Goal: Contribute content: Contribute content

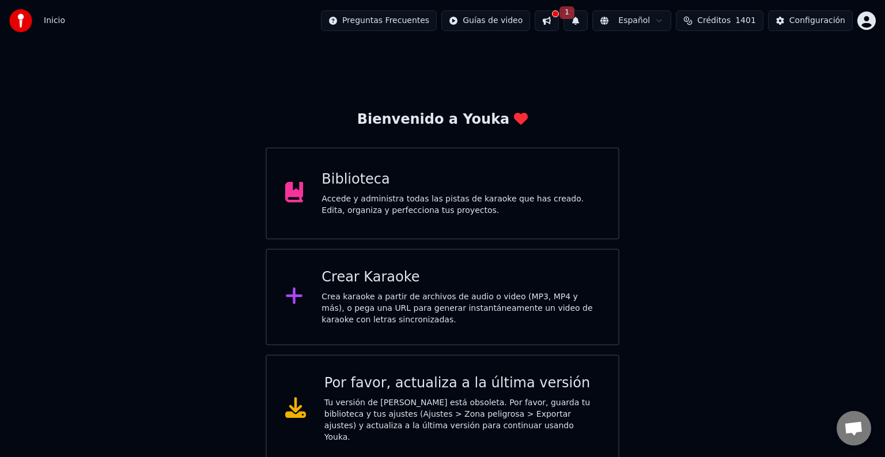
click at [379, 276] on div "Crear Karaoke" at bounding box center [460, 277] width 278 height 18
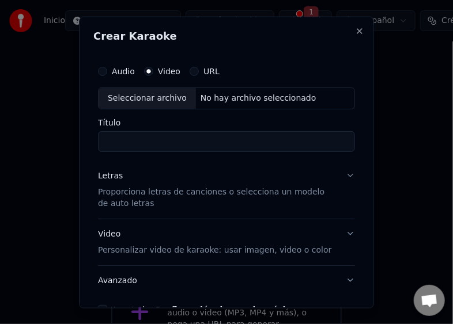
click at [164, 69] on label "Video" at bounding box center [169, 71] width 22 height 8
click at [153, 69] on button "Video" at bounding box center [148, 70] width 9 height 9
click at [150, 97] on div "Seleccionar archivo" at bounding box center [146, 98] width 97 height 21
click at [123, 73] on label "Audio" at bounding box center [123, 71] width 23 height 8
click at [107, 73] on button "Audio" at bounding box center [102, 70] width 9 height 9
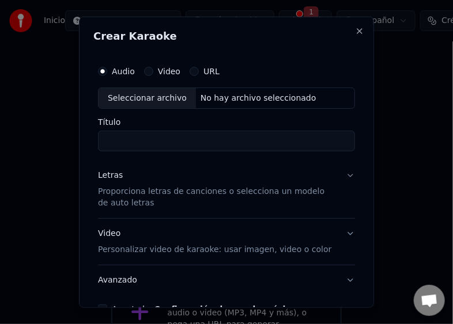
click at [124, 94] on div "Seleccionar archivo" at bounding box center [146, 98] width 97 height 21
type input "**********"
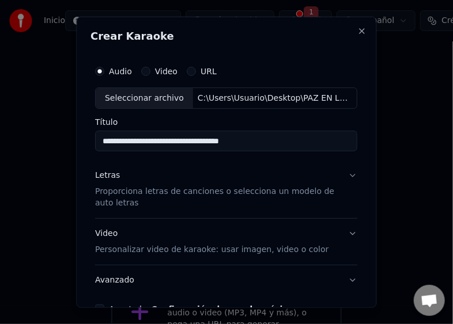
scroll to position [58, 0]
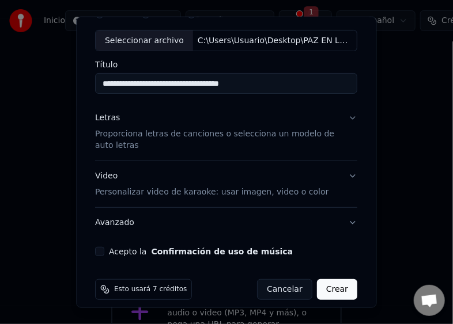
click at [105, 119] on div "Letras" at bounding box center [107, 118] width 25 height 12
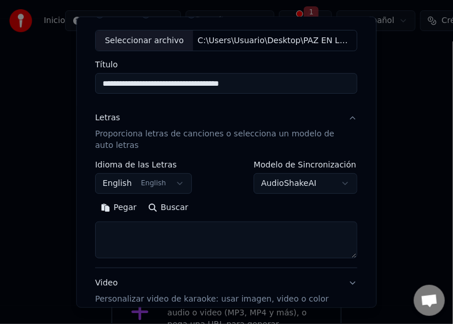
click at [115, 208] on button "Pegar" at bounding box center [118, 208] width 47 height 18
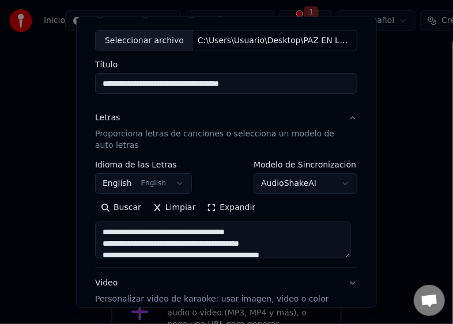
type textarea "**********"
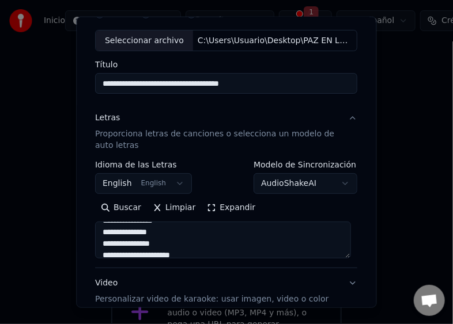
scroll to position [288, 0]
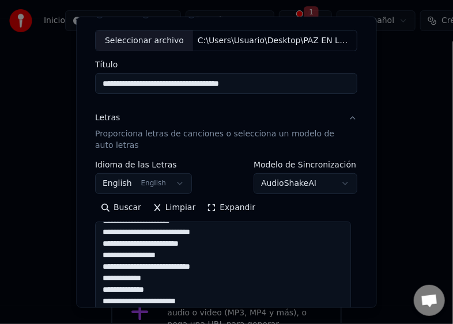
drag, startPoint x: 343, startPoint y: 256, endPoint x: 366, endPoint y: 421, distance: 166.9
click at [366, 421] on html "Inicio Preguntas Frecuentes Guías de video 1 Español Créditos 1401 Configuració…" at bounding box center [226, 266] width 453 height 532
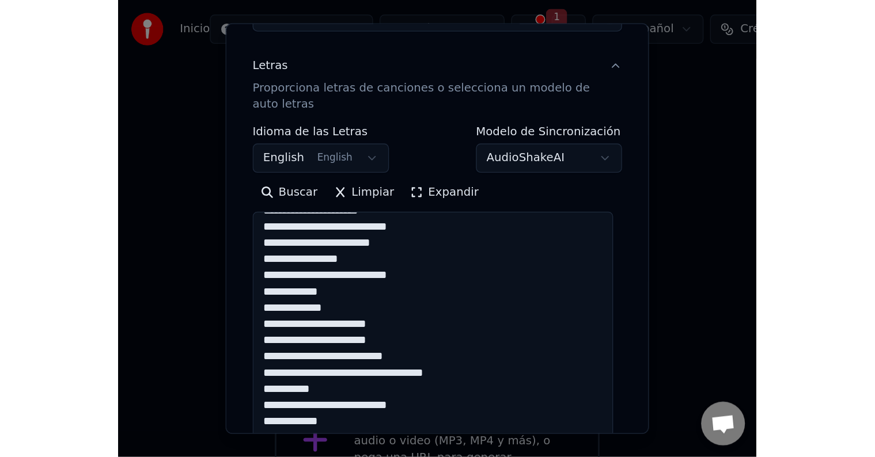
scroll to position [341, 0]
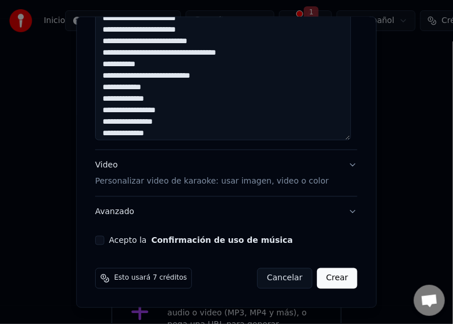
click at [96, 242] on button "Acepto la Confirmación de uso de música" at bounding box center [99, 240] width 9 height 9
click at [325, 283] on button "Crear" at bounding box center [337, 278] width 40 height 21
select select "**"
type textarea "**********"
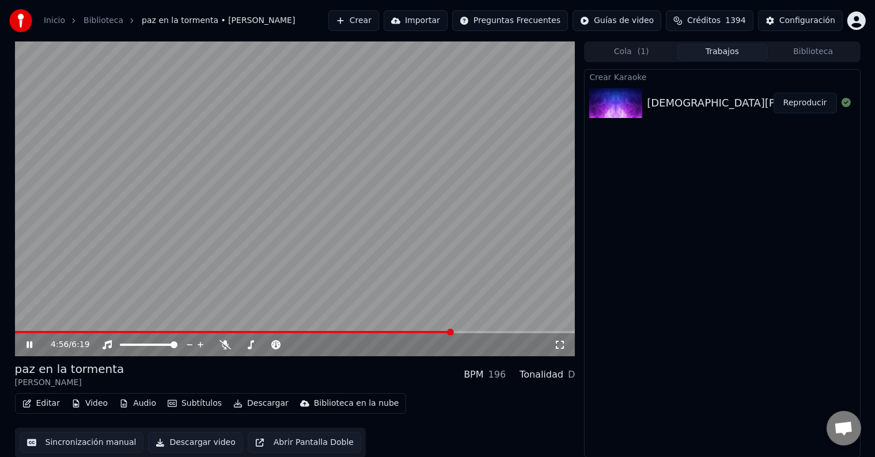
click at [28, 342] on icon at bounding box center [29, 344] width 6 height 7
click at [15, 336] on span at bounding box center [18, 332] width 7 height 7
click at [136, 405] on button "Audio" at bounding box center [138, 404] width 46 height 16
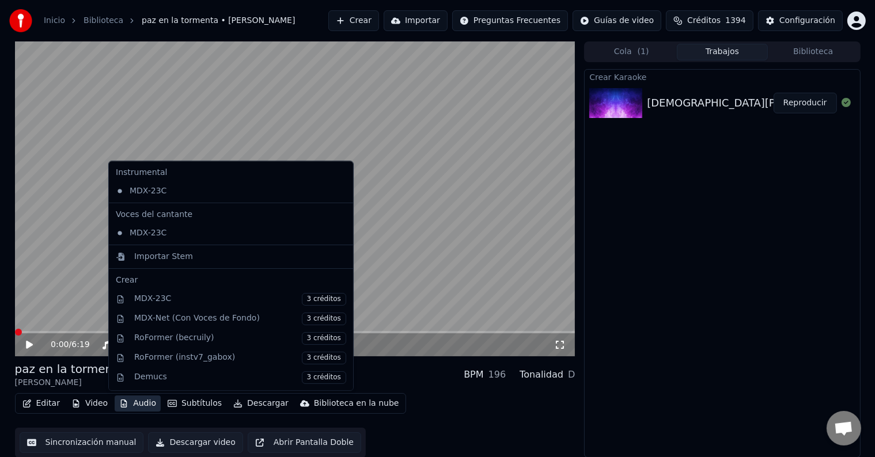
click at [417, 250] on video at bounding box center [295, 198] width 560 height 315
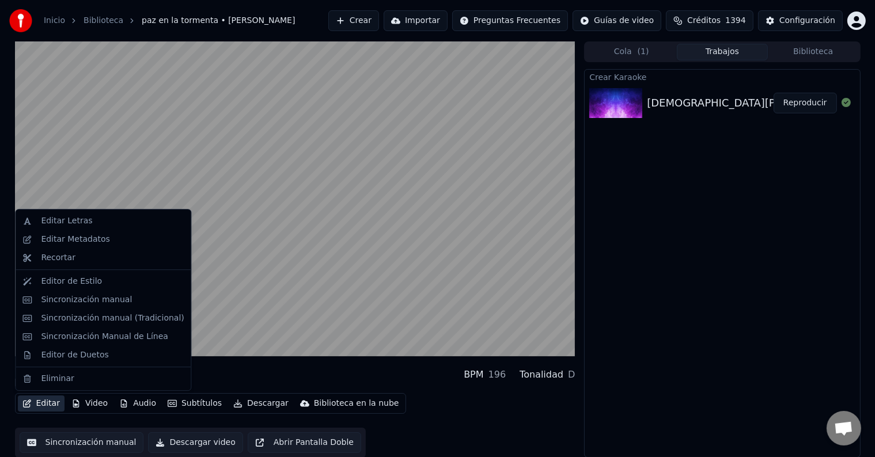
click at [52, 404] on button "Editar" at bounding box center [41, 404] width 47 height 16
click at [75, 353] on div "Editor de Duetos" at bounding box center [74, 356] width 67 height 12
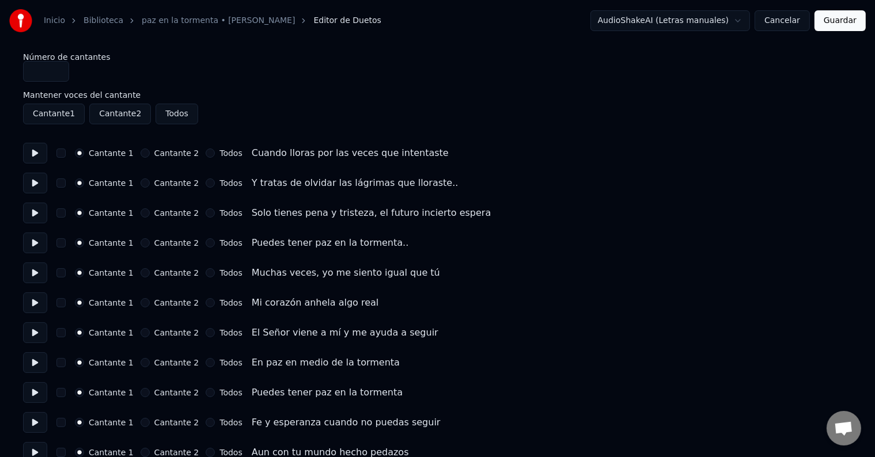
click at [37, 154] on button at bounding box center [35, 153] width 24 height 21
click at [37, 183] on button at bounding box center [35, 183] width 24 height 21
click at [37, 211] on button at bounding box center [35, 213] width 24 height 21
click at [36, 241] on button at bounding box center [35, 243] width 24 height 21
click at [35, 271] on button at bounding box center [35, 273] width 24 height 21
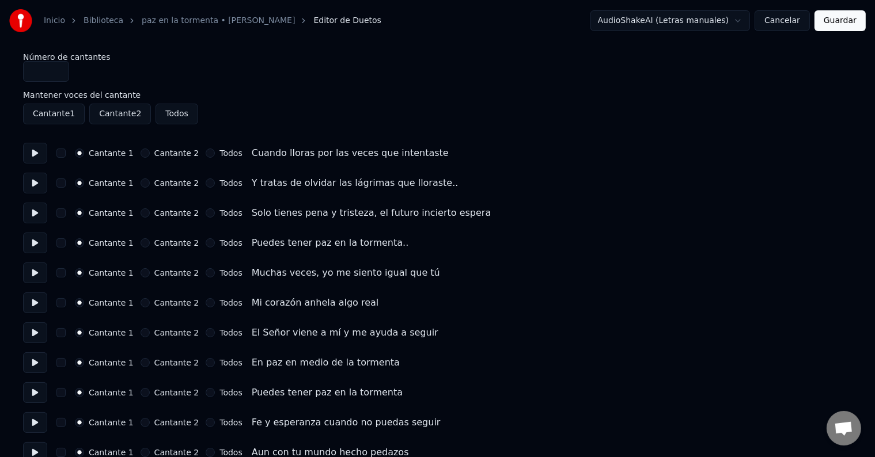
click at [35, 302] on button at bounding box center [35, 303] width 24 height 21
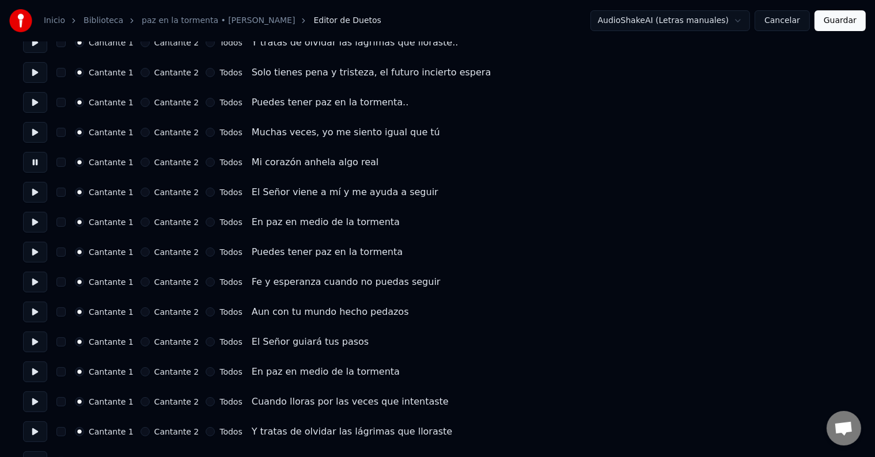
scroll to position [115, 0]
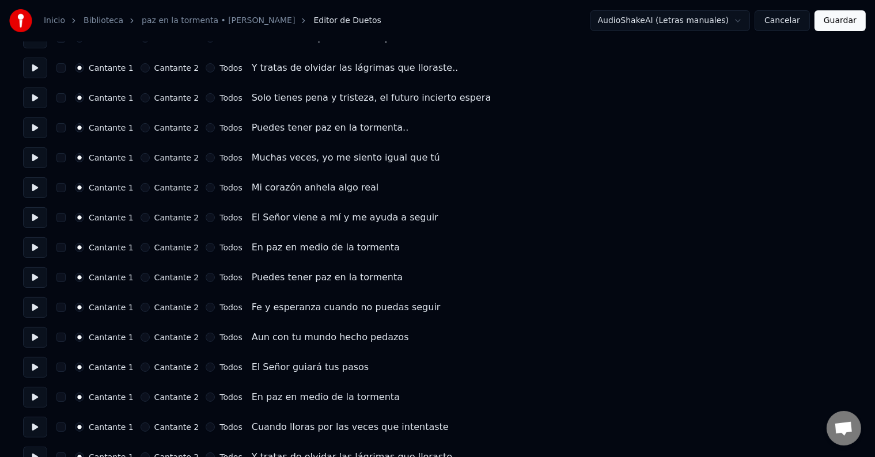
click at [145, 187] on button "Cantante 2" at bounding box center [145, 187] width 9 height 9
click at [36, 188] on button at bounding box center [35, 187] width 24 height 21
click at [65, 190] on button "button" at bounding box center [60, 187] width 9 height 9
click at [37, 188] on button at bounding box center [35, 187] width 24 height 21
click at [32, 219] on button at bounding box center [35, 217] width 24 height 21
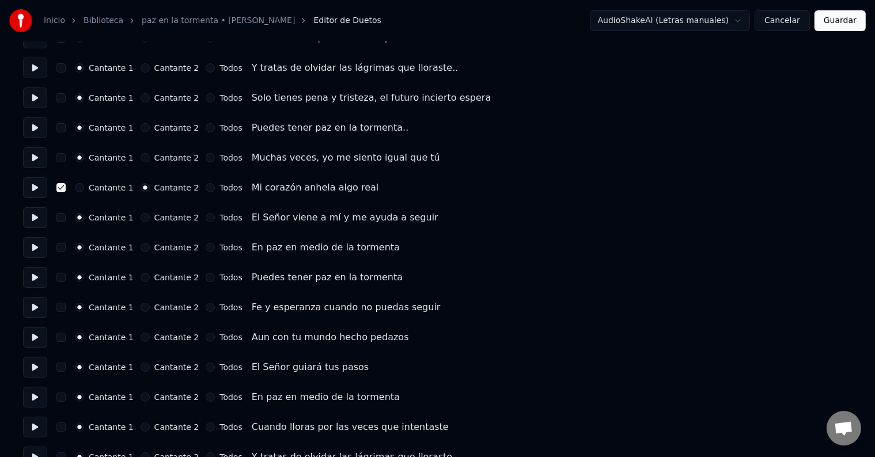
click at [35, 246] on button at bounding box center [35, 247] width 24 height 21
click at [35, 307] on button at bounding box center [35, 307] width 24 height 21
click at [39, 278] on button at bounding box center [35, 277] width 24 height 21
click at [36, 306] on button at bounding box center [35, 307] width 24 height 21
click at [36, 337] on button at bounding box center [35, 337] width 24 height 21
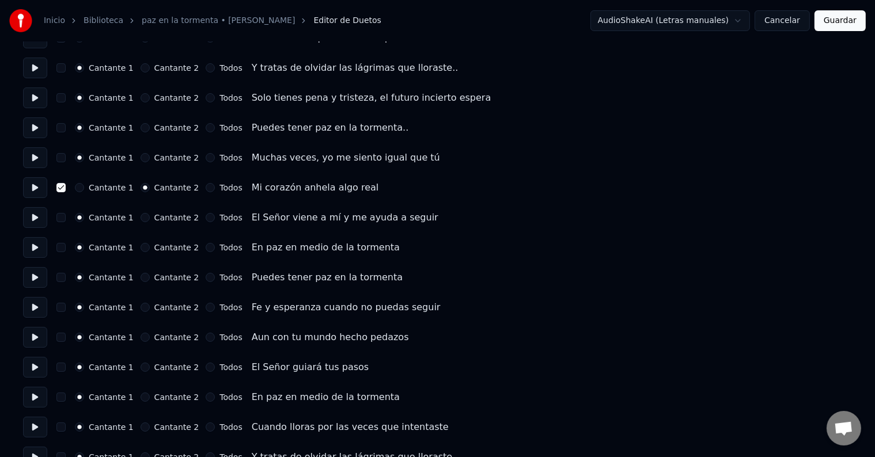
click at [33, 367] on button at bounding box center [35, 367] width 24 height 21
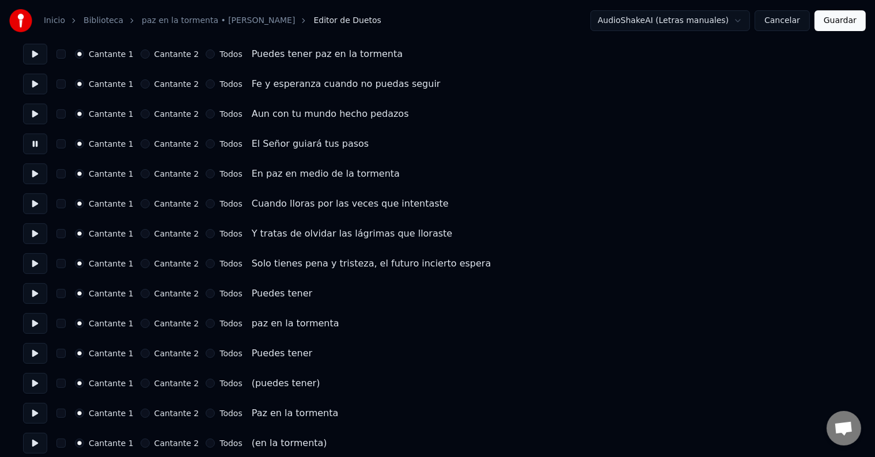
scroll to position [346, 0]
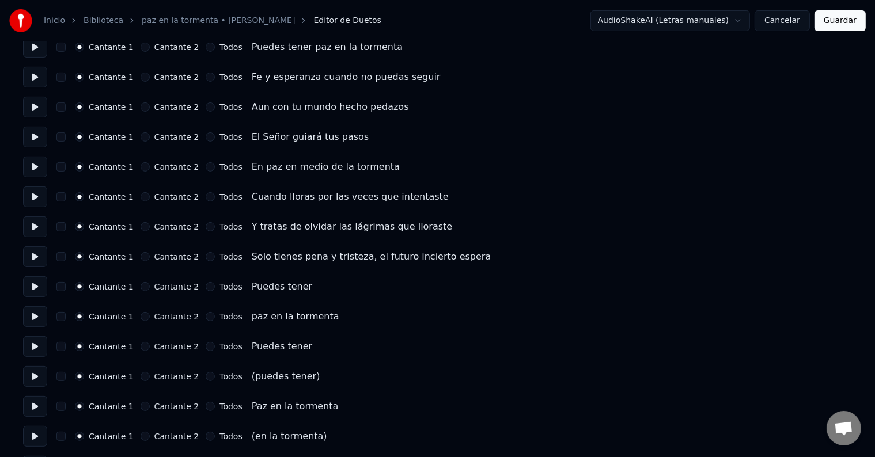
click at [38, 166] on button at bounding box center [35, 167] width 24 height 21
click at [36, 228] on button at bounding box center [35, 227] width 24 height 21
click at [36, 198] on button at bounding box center [35, 197] width 24 height 21
click at [36, 227] on button at bounding box center [35, 227] width 24 height 21
click at [37, 257] on button at bounding box center [35, 256] width 24 height 21
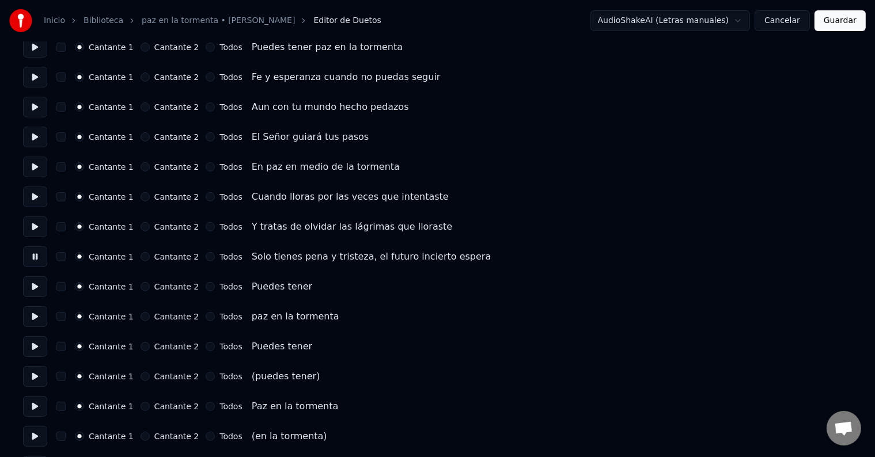
click at [32, 286] on button at bounding box center [35, 286] width 24 height 21
click at [35, 316] on button at bounding box center [35, 316] width 24 height 21
click at [784, 19] on button "Cancelar" at bounding box center [781, 20] width 55 height 21
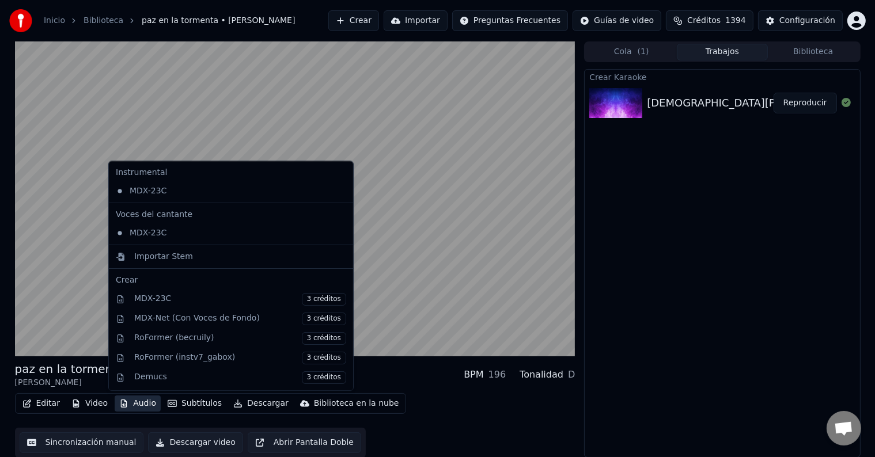
click at [138, 403] on button "Audio" at bounding box center [138, 404] width 46 height 16
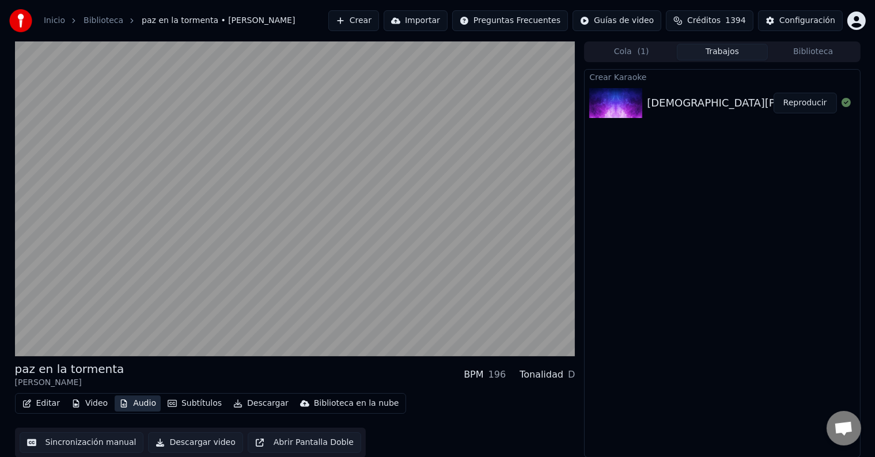
click at [140, 404] on button "Audio" at bounding box center [138, 404] width 46 height 16
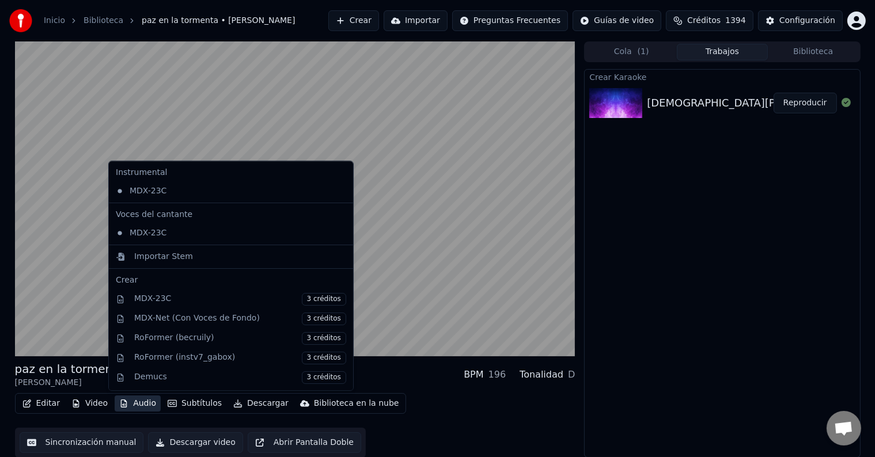
click at [140, 404] on button "Audio" at bounding box center [138, 404] width 46 height 16
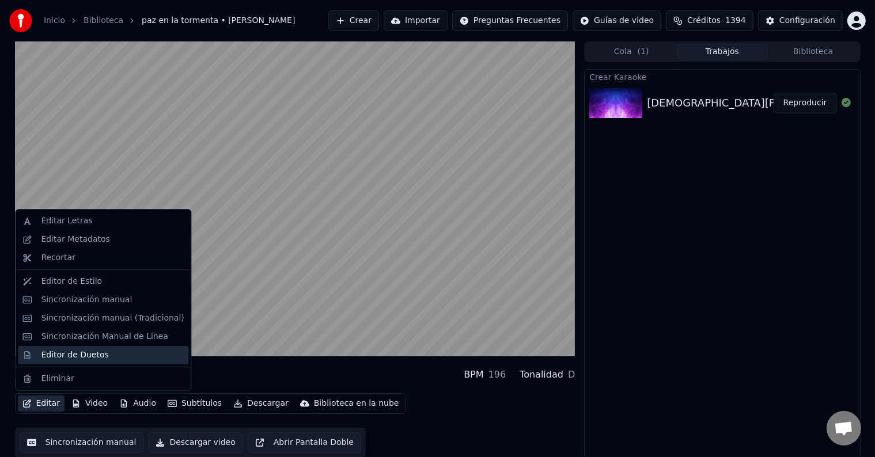
click at [69, 354] on div "Editor de Duetos" at bounding box center [74, 356] width 67 height 12
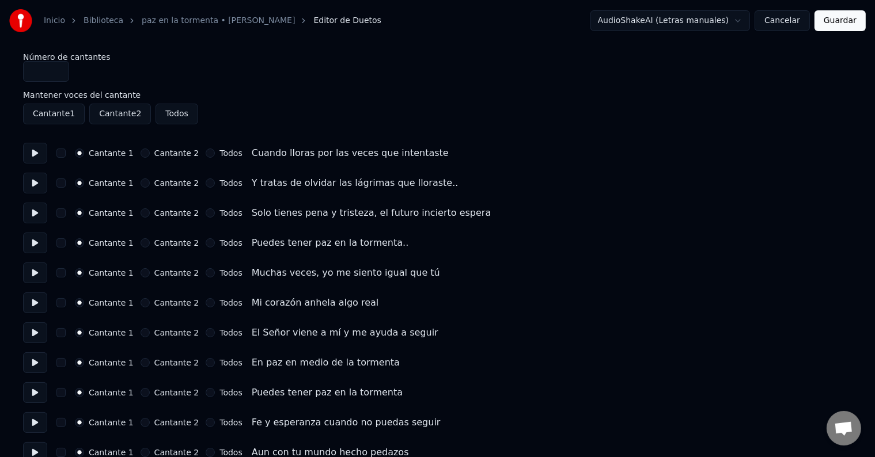
click at [787, 22] on button "Cancelar" at bounding box center [781, 20] width 55 height 21
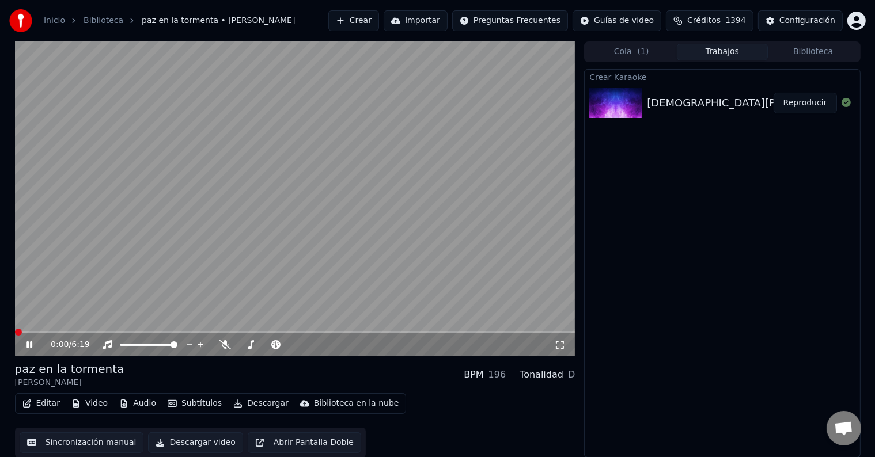
click at [139, 404] on button "Audio" at bounding box center [138, 404] width 46 height 16
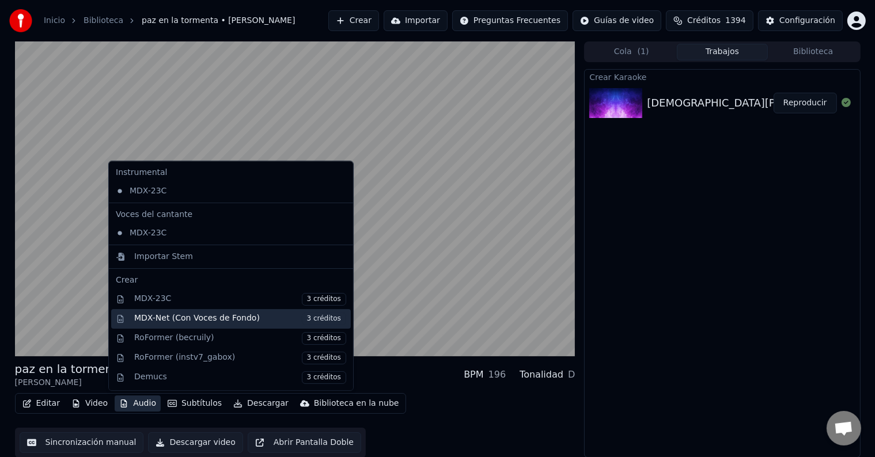
click at [191, 320] on div "MDX-Net (Con Voces de Fondo) 3 créditos" at bounding box center [240, 319] width 212 height 13
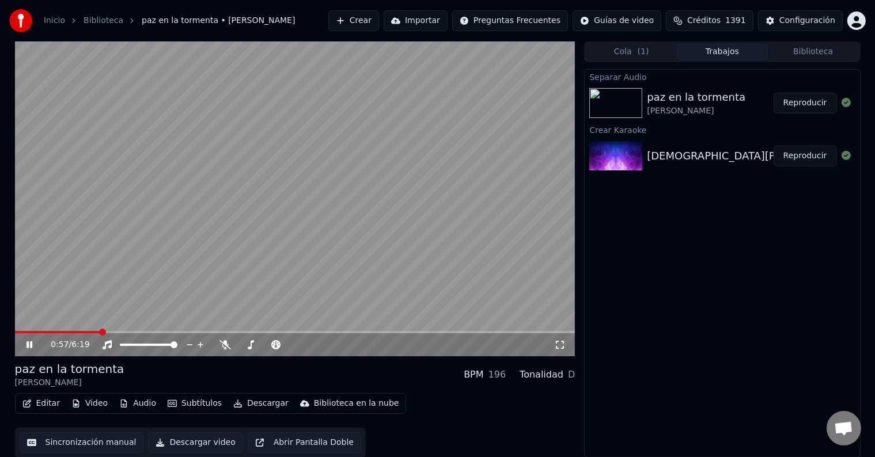
click at [18, 333] on span at bounding box center [57, 332] width 85 height 2
click at [28, 346] on icon at bounding box center [29, 344] width 6 height 7
click at [17, 332] on span at bounding box center [16, 332] width 3 height 2
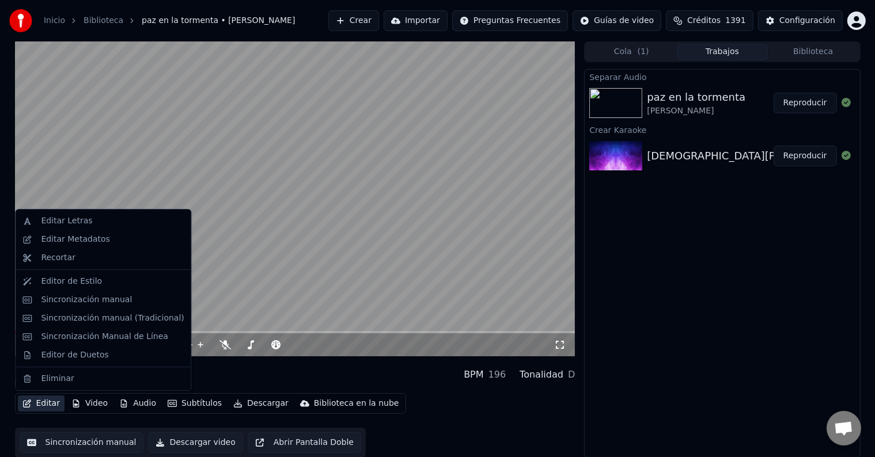
click at [47, 405] on button "Editar" at bounding box center [41, 404] width 47 height 16
click at [74, 222] on div "Editar Letras" at bounding box center [66, 221] width 51 height 12
click at [45, 405] on button "Editar" at bounding box center [41, 404] width 47 height 16
click at [78, 318] on div "Sincronización manual (Tradicional)" at bounding box center [112, 319] width 143 height 12
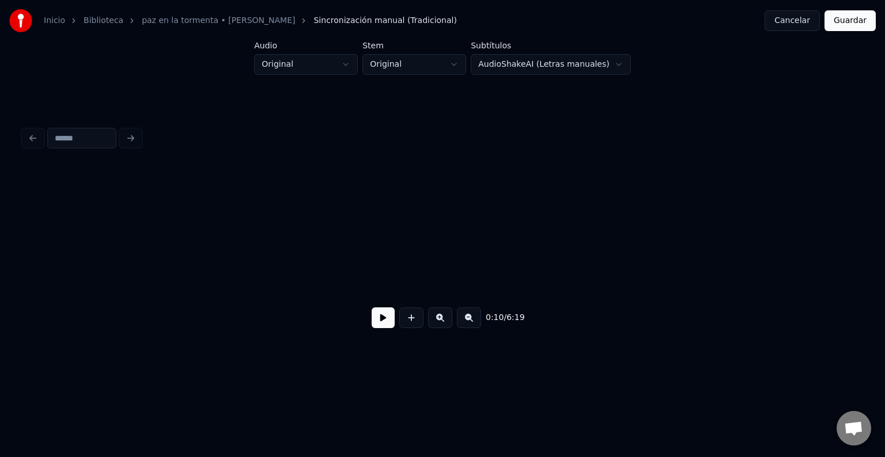
scroll to position [0, 24]
click at [375, 322] on button at bounding box center [382, 318] width 23 height 21
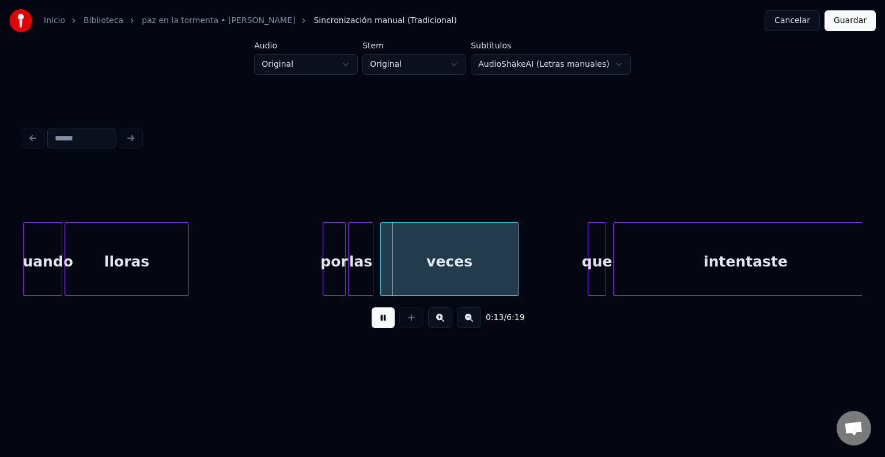
click at [371, 308] on button at bounding box center [382, 318] width 23 height 21
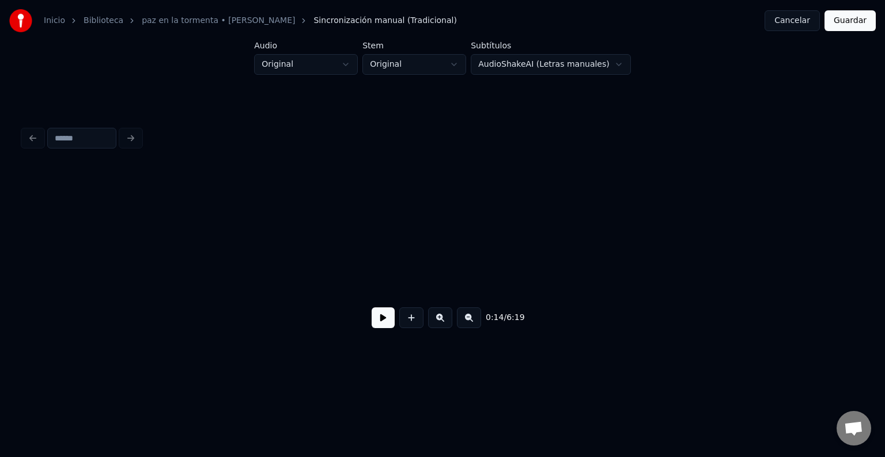
scroll to position [0, 0]
click at [373, 321] on button at bounding box center [382, 318] width 23 height 21
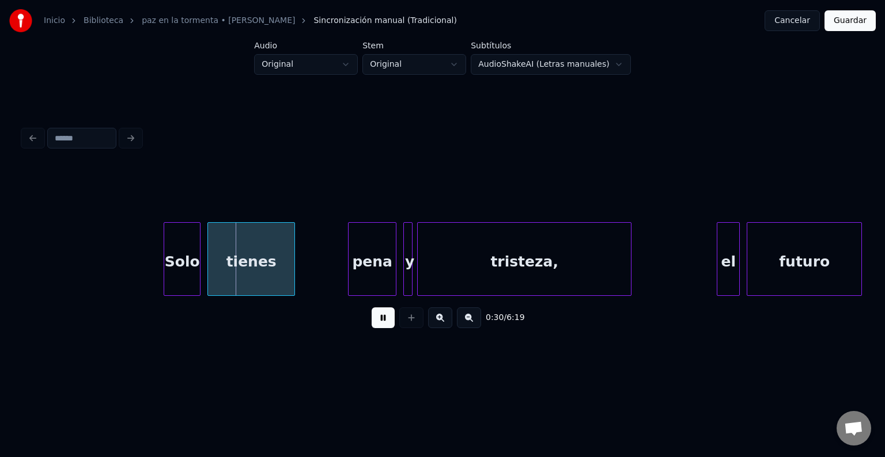
click at [371, 308] on button at bounding box center [382, 318] width 23 height 21
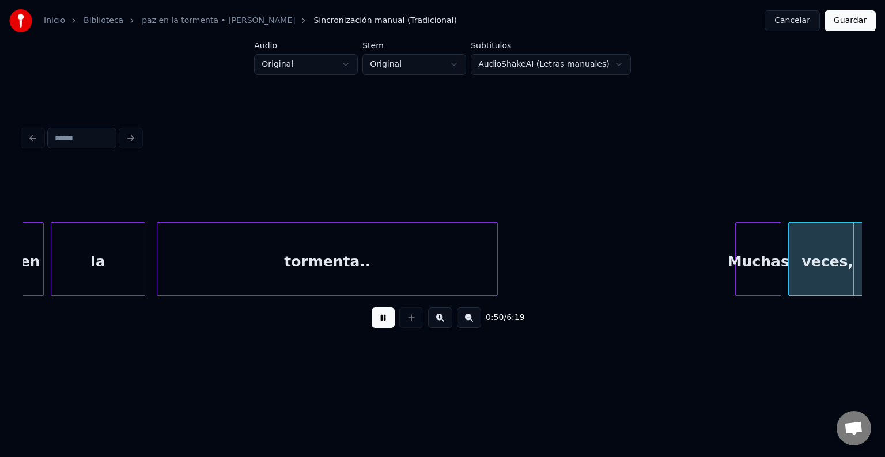
scroll to position [0, 5874]
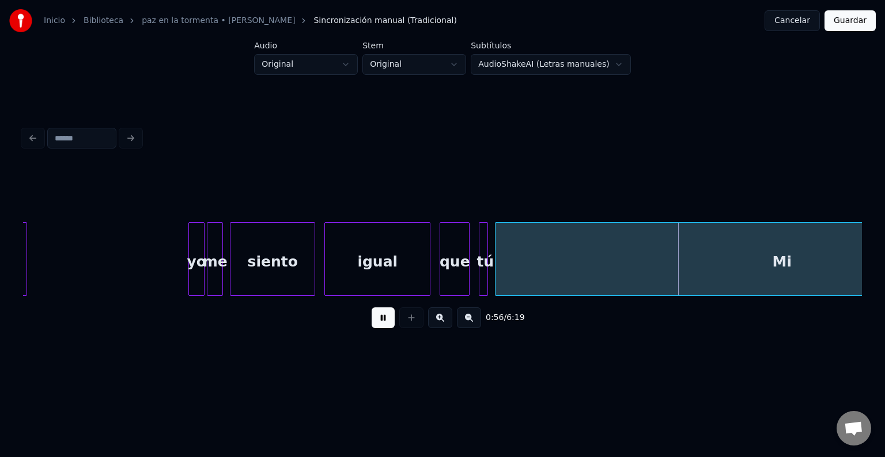
click at [371, 308] on button at bounding box center [382, 318] width 23 height 21
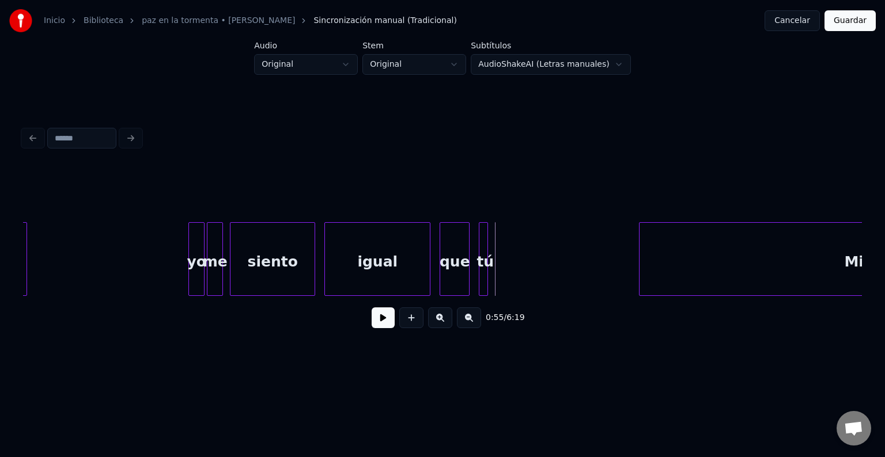
click at [640, 311] on div "0:55 / 6:19" at bounding box center [442, 252] width 838 height 175
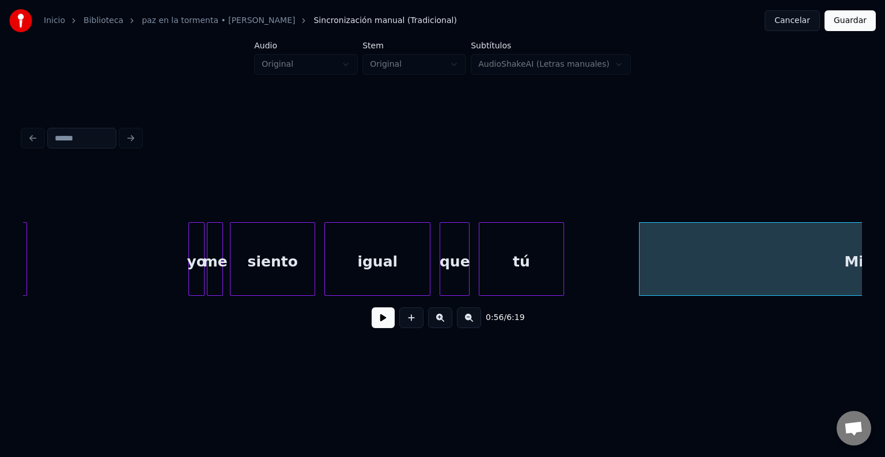
click at [562, 261] on div at bounding box center [561, 259] width 3 height 73
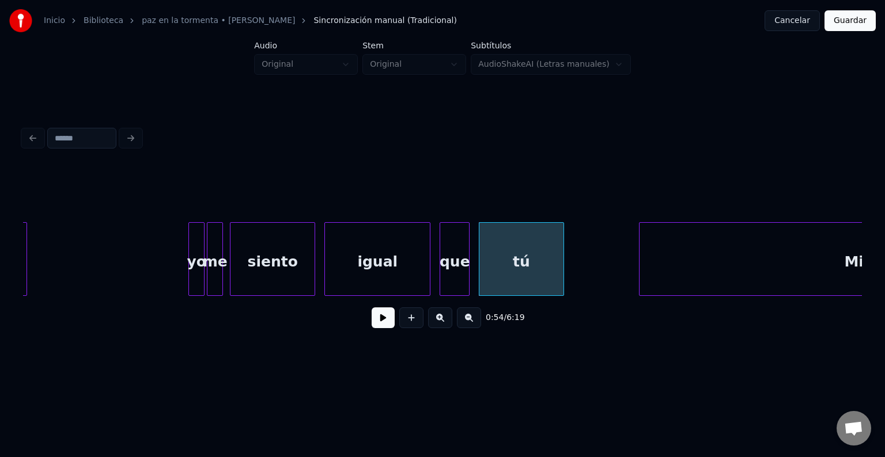
click at [455, 250] on div "que" at bounding box center [454, 262] width 29 height 78
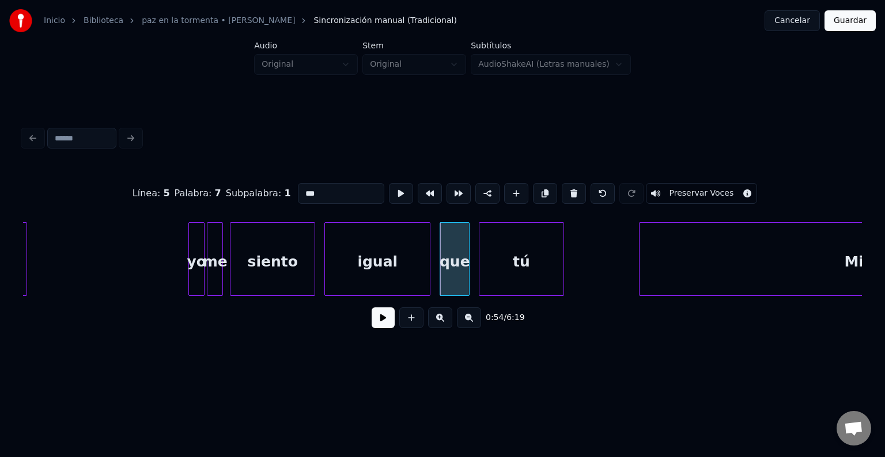
click at [377, 328] on button at bounding box center [382, 318] width 23 height 21
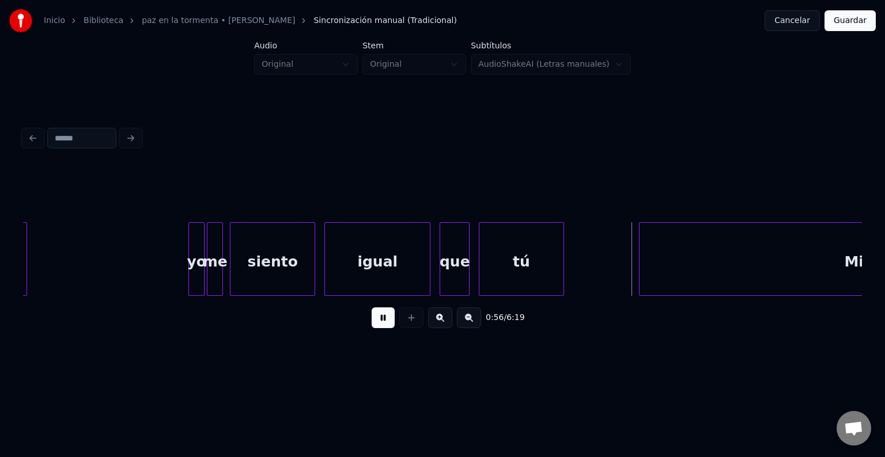
click at [371, 308] on button at bounding box center [382, 318] width 23 height 21
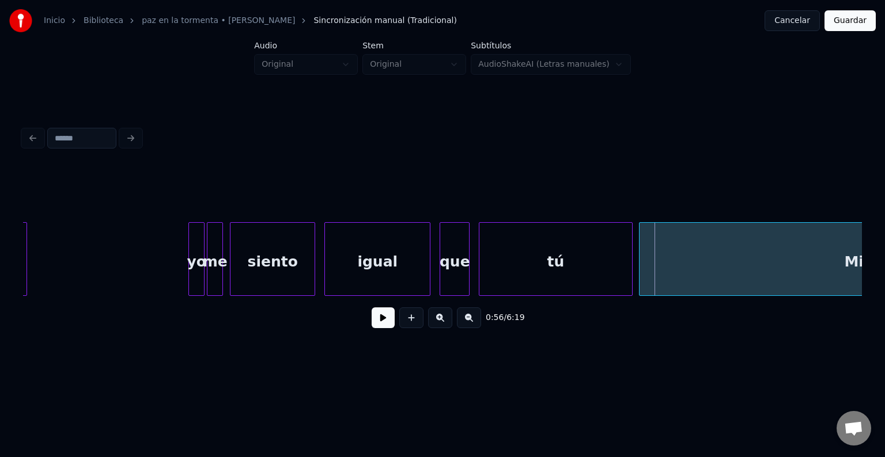
click at [630, 258] on div at bounding box center [629, 259] width 3 height 73
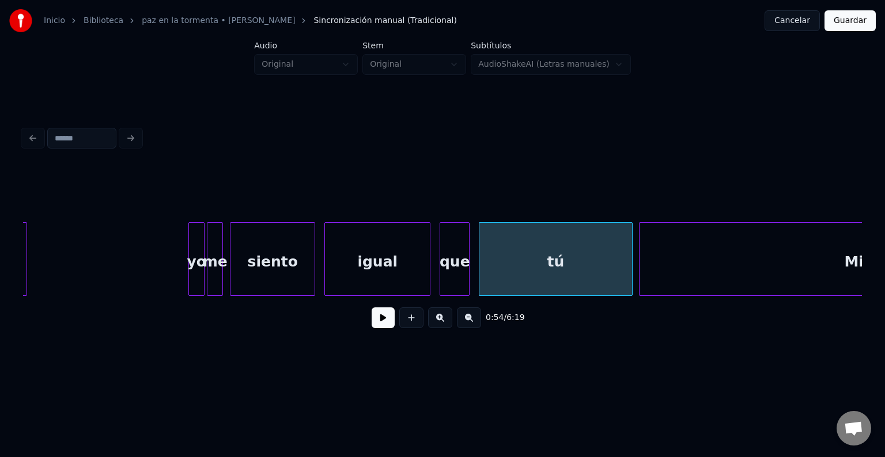
click at [454, 260] on div "que" at bounding box center [454, 262] width 29 height 78
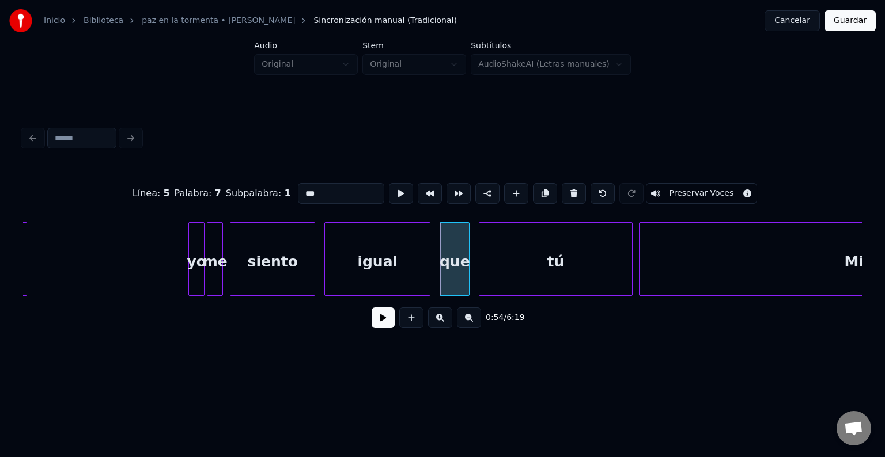
click at [371, 308] on button at bounding box center [382, 318] width 23 height 21
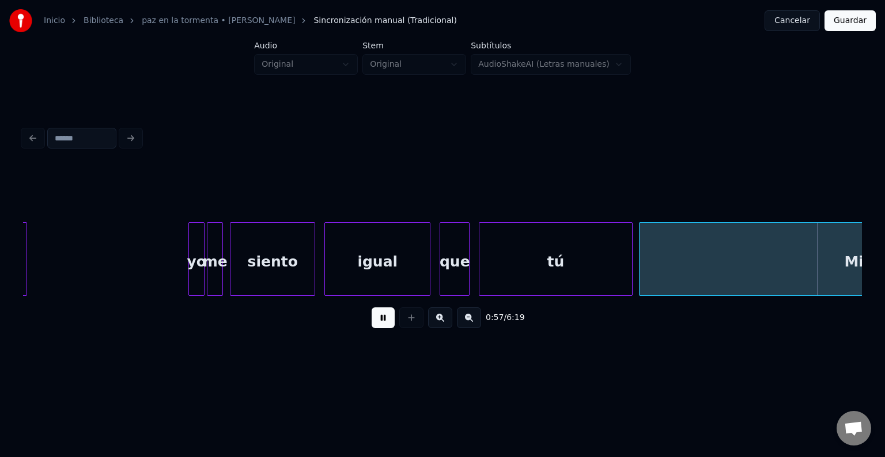
click at [371, 308] on button at bounding box center [382, 318] width 23 height 21
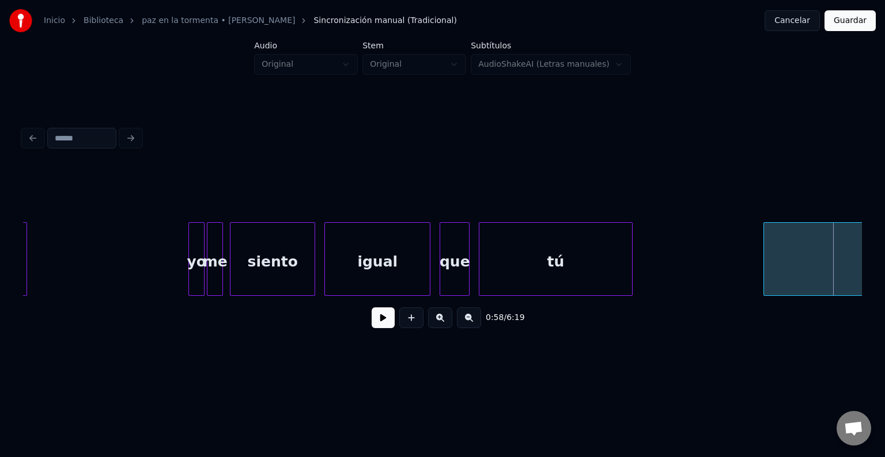
click at [767, 286] on div at bounding box center [765, 259] width 3 height 73
click at [567, 267] on div "tú" at bounding box center [555, 262] width 152 height 78
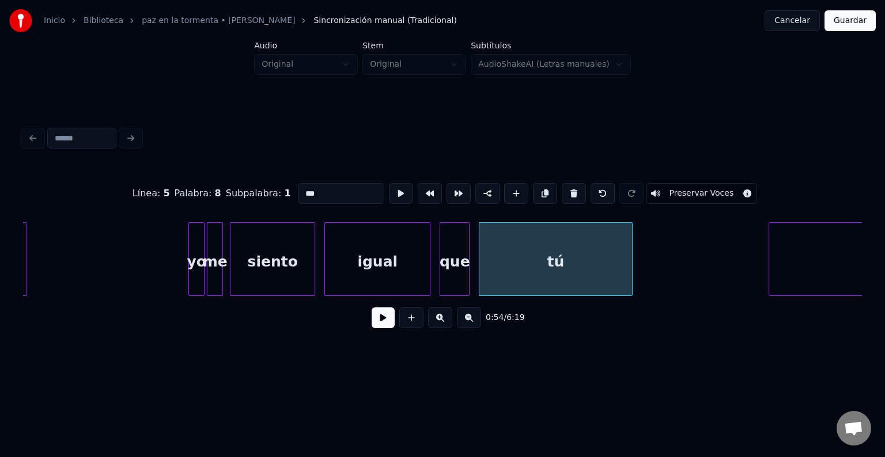
type input "**"
click at [371, 308] on button at bounding box center [382, 318] width 23 height 21
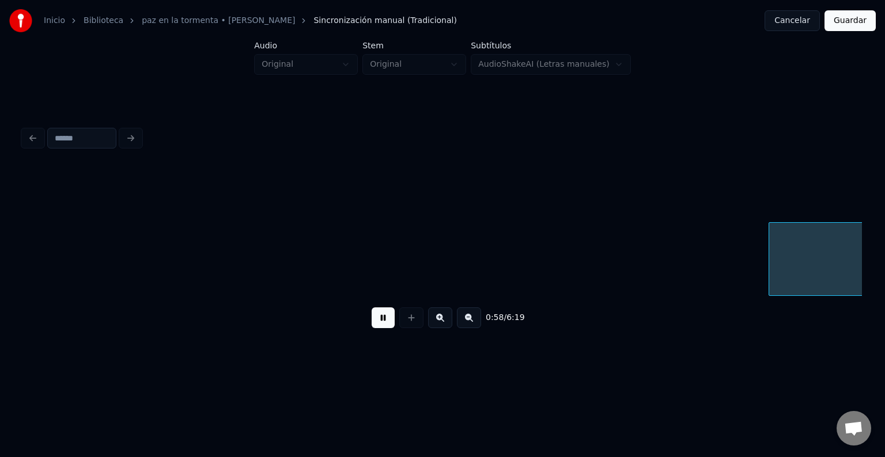
scroll to position [0, 6714]
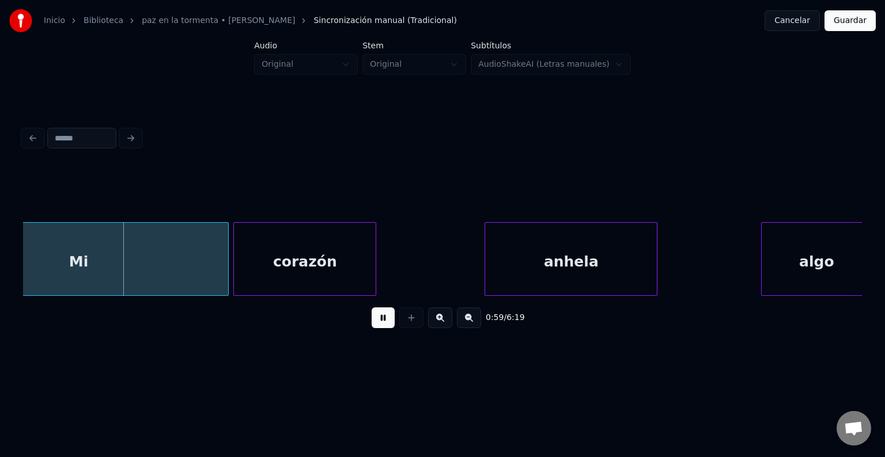
click at [371, 308] on button at bounding box center [382, 318] width 23 height 21
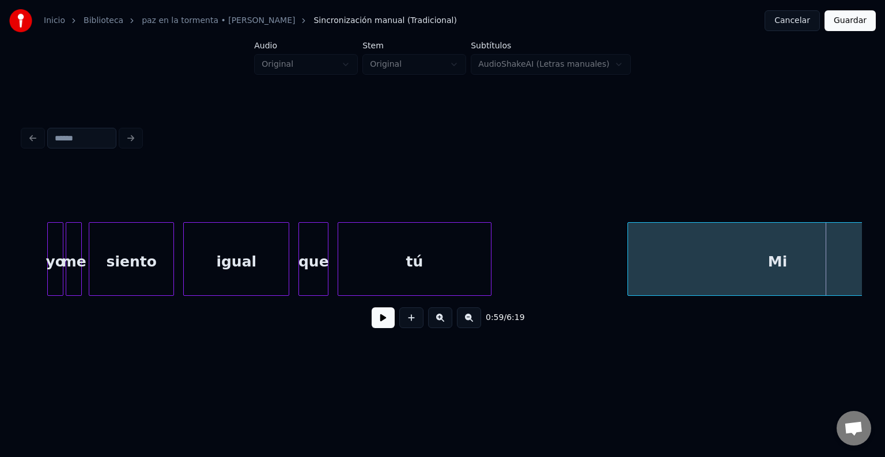
scroll to position [0, 5980]
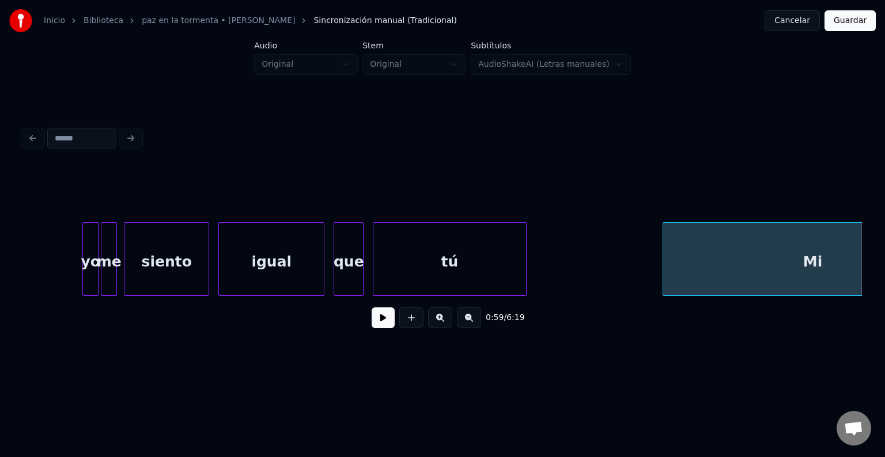
click at [677, 251] on div "Mi" at bounding box center [812, 262] width 299 height 78
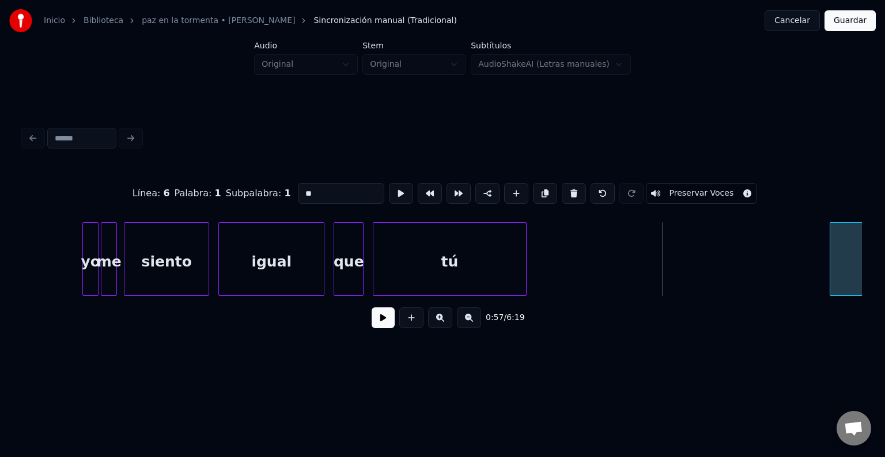
click at [832, 269] on div at bounding box center [831, 259] width 3 height 73
click at [371, 308] on button at bounding box center [382, 318] width 23 height 21
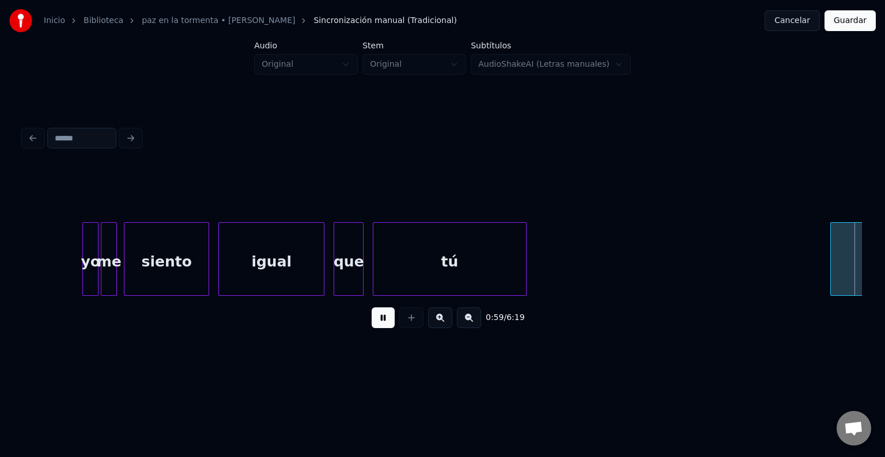
scroll to position [0, 6820]
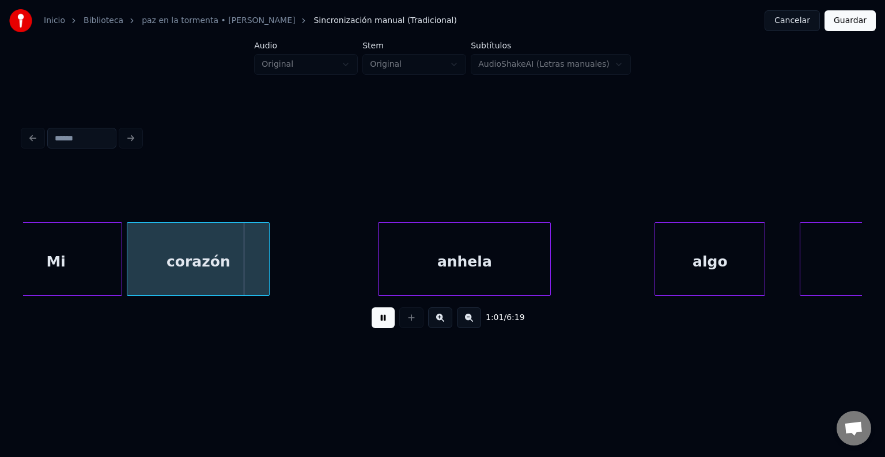
click at [371, 308] on button at bounding box center [382, 318] width 23 height 21
click at [36, 249] on div "Mi" at bounding box center [55, 262] width 131 height 78
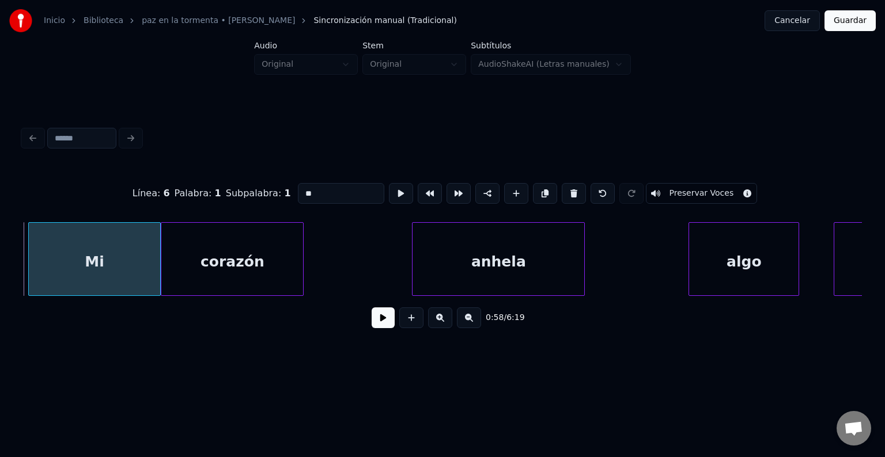
click at [53, 246] on div "Mi" at bounding box center [94, 262] width 131 height 78
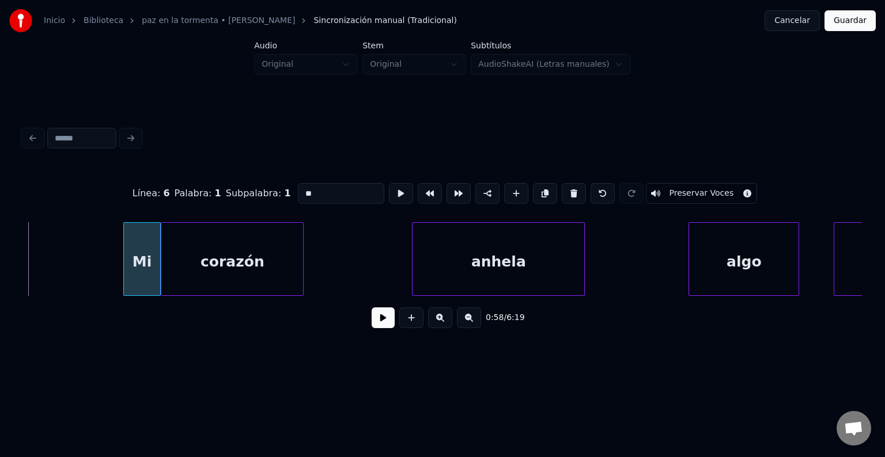
click at [126, 246] on div at bounding box center [125, 259] width 3 height 73
click at [146, 244] on div "Mi" at bounding box center [138, 262] width 34 height 78
click at [371, 308] on button at bounding box center [382, 318] width 23 height 21
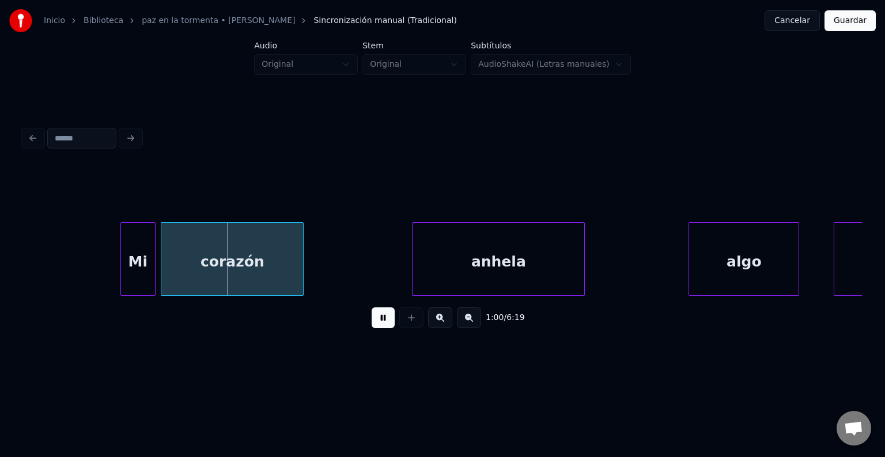
click at [371, 308] on button at bounding box center [382, 318] width 23 height 21
click at [130, 238] on div at bounding box center [131, 259] width 3 height 73
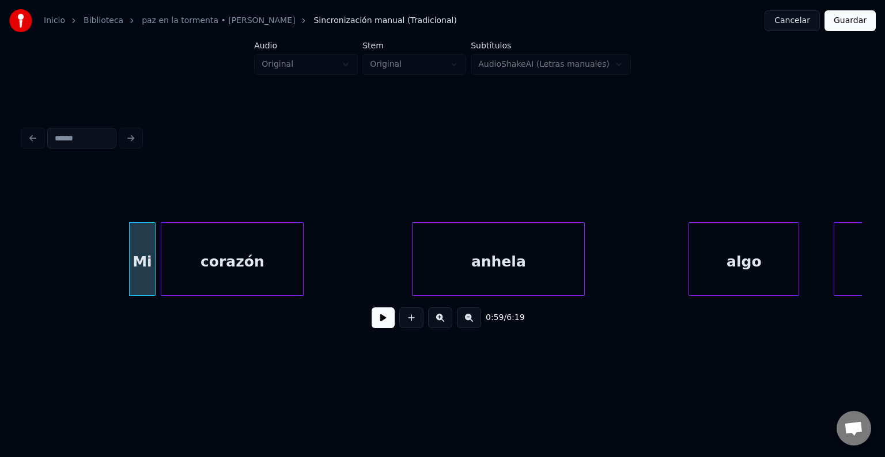
click at [371, 308] on button at bounding box center [382, 318] width 23 height 21
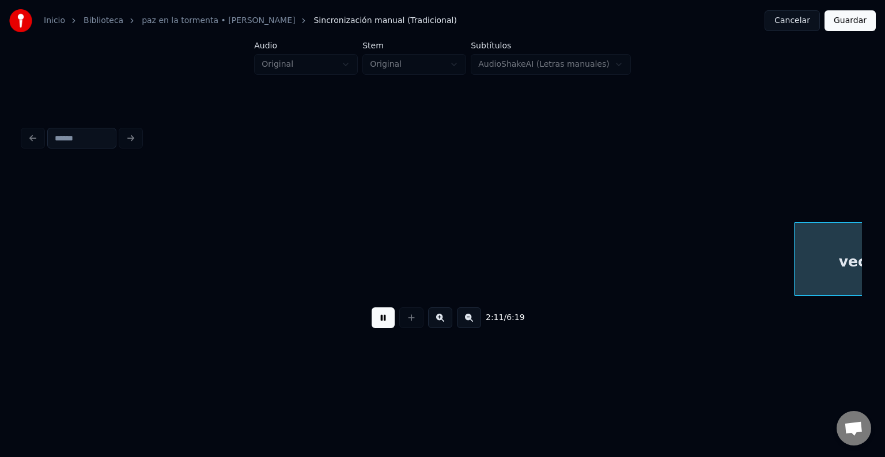
scroll to position [0, 15179]
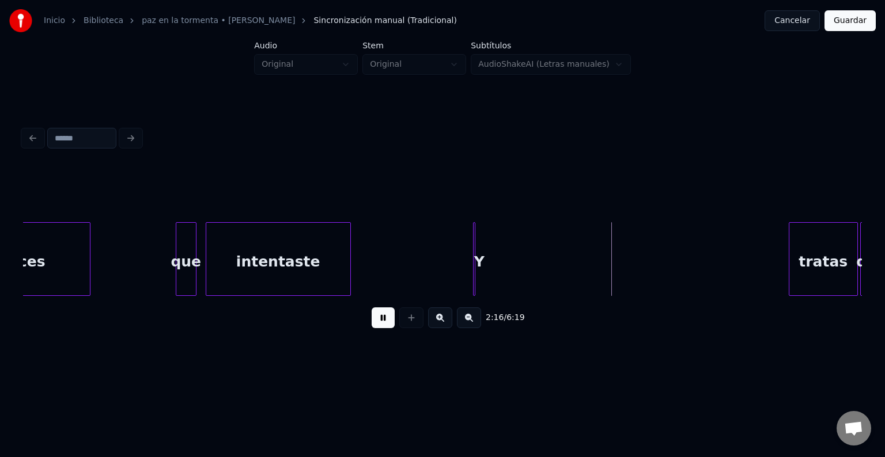
click at [371, 308] on button at bounding box center [382, 318] width 23 height 21
click at [774, 257] on div "Y" at bounding box center [775, 262] width 12 height 78
click at [312, 240] on div "intentaste" at bounding box center [278, 262] width 144 height 78
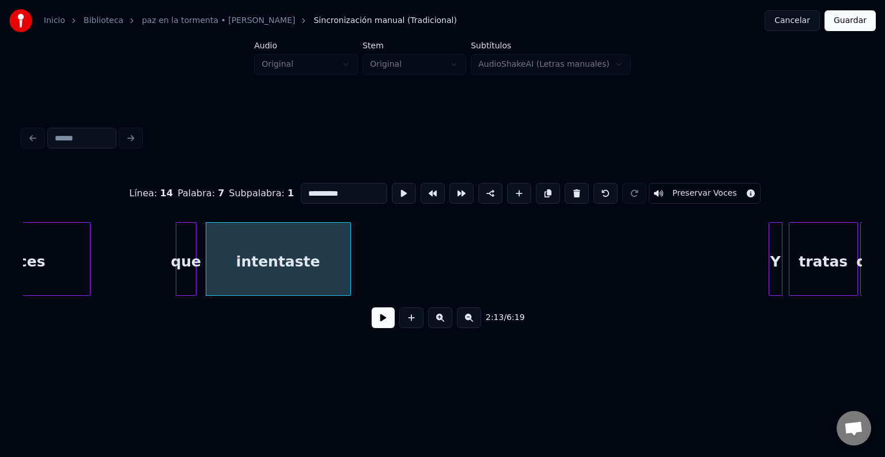
click at [371, 308] on button at bounding box center [382, 318] width 23 height 21
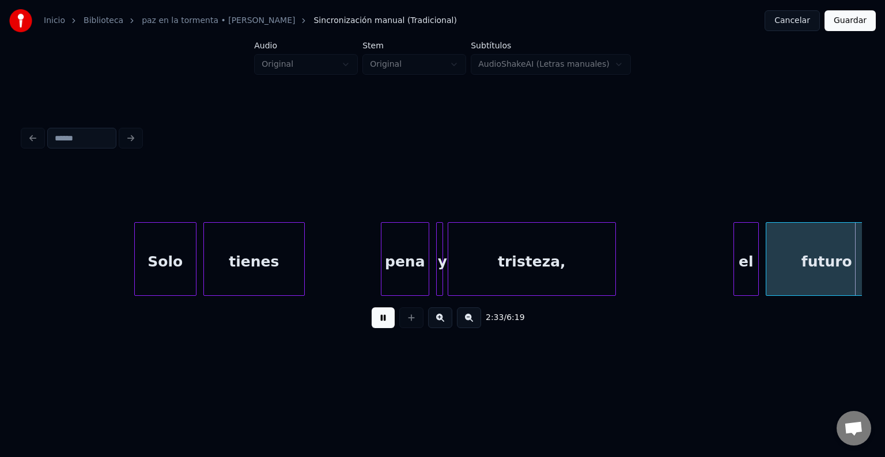
scroll to position [0, 17699]
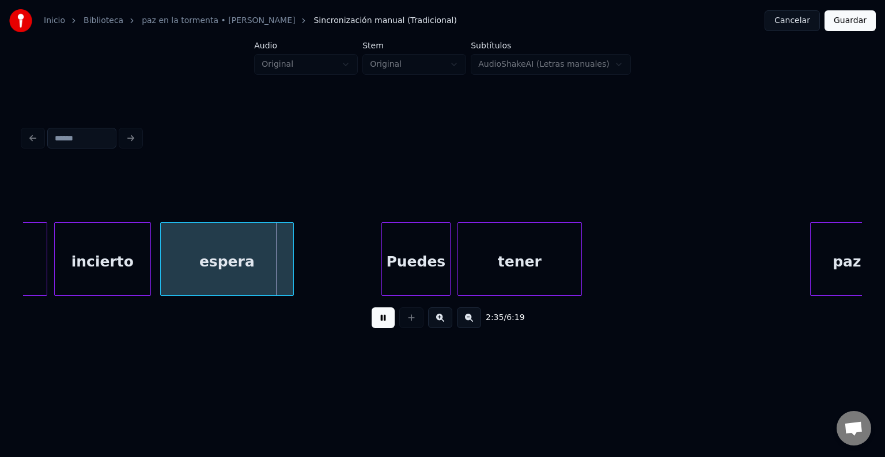
click at [371, 308] on button at bounding box center [382, 318] width 23 height 21
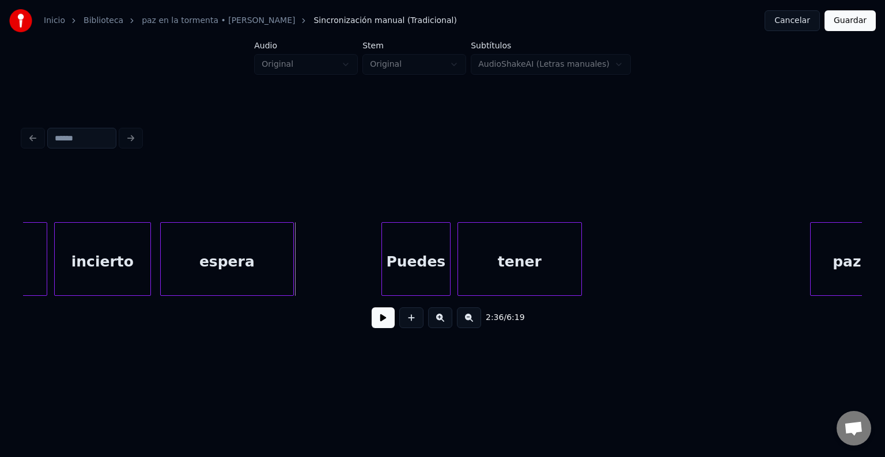
scroll to position [0, 16965]
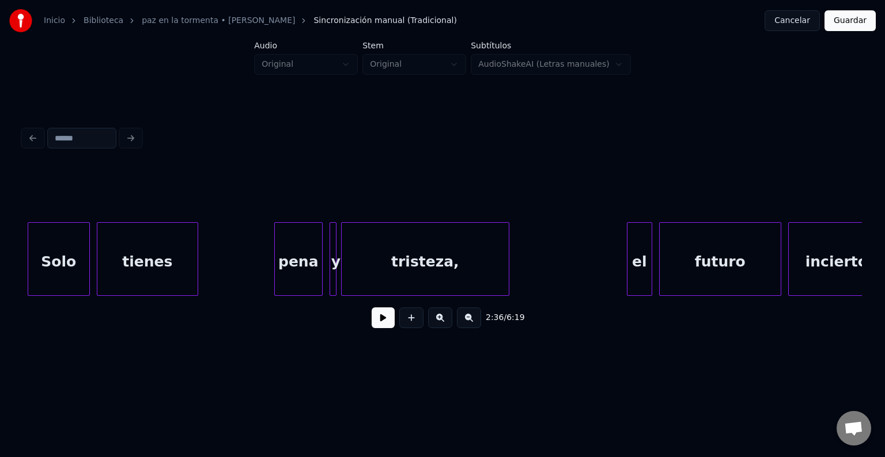
click at [312, 260] on div "pena" at bounding box center [298, 262] width 47 height 78
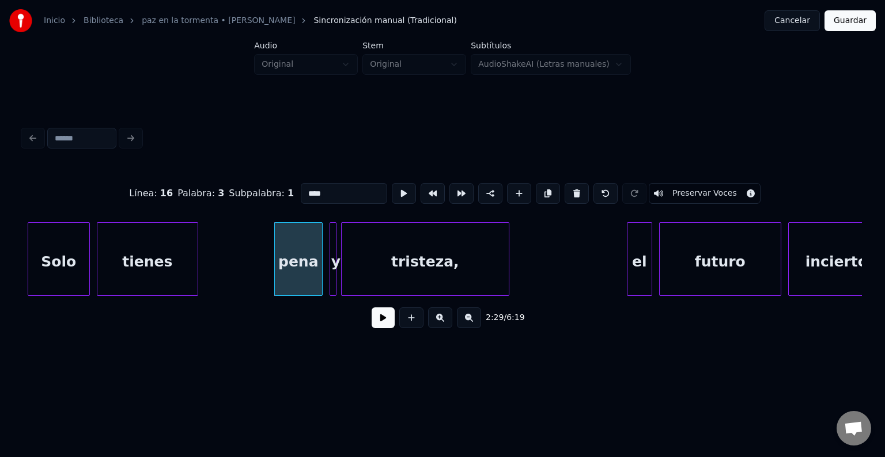
click at [371, 308] on button at bounding box center [382, 318] width 23 height 21
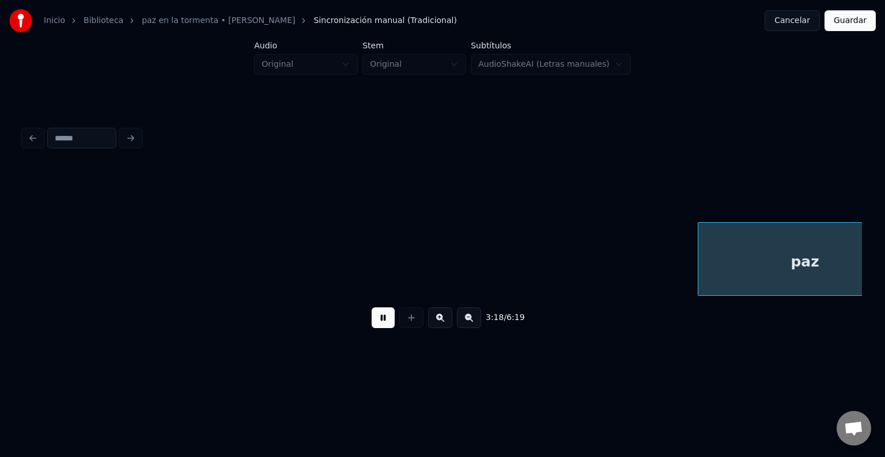
scroll to position [0, 22840]
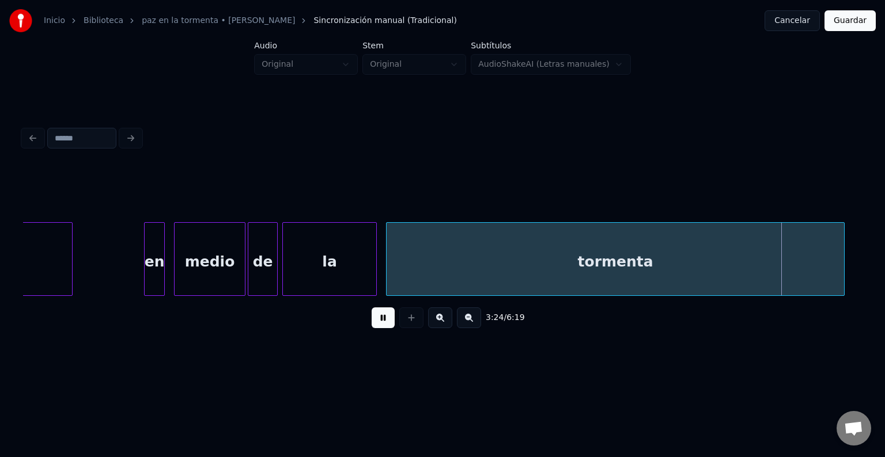
click at [371, 308] on button at bounding box center [382, 318] width 23 height 21
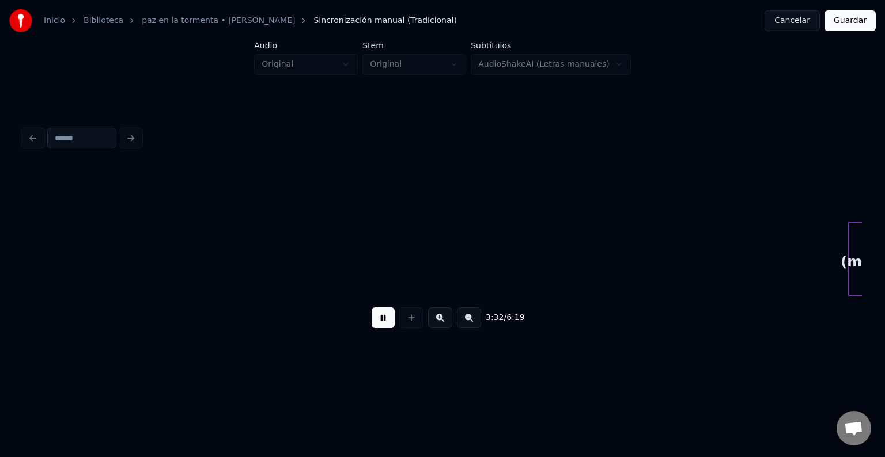
scroll to position [0, 24520]
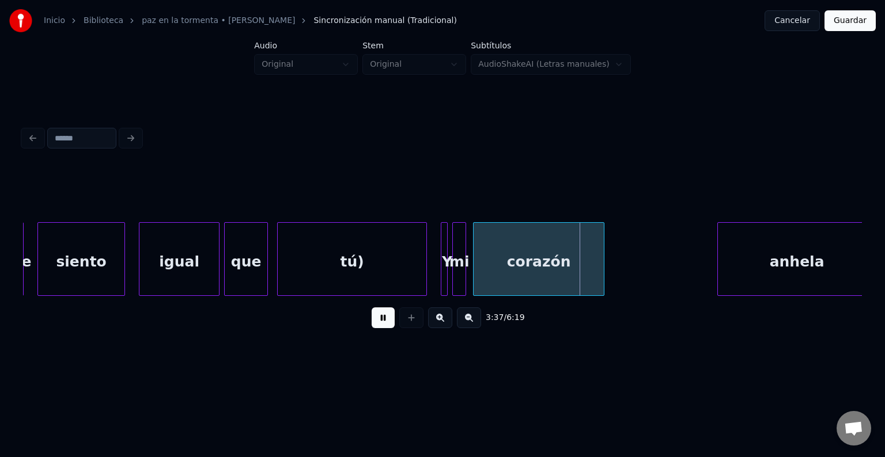
click at [371, 308] on button at bounding box center [382, 318] width 23 height 21
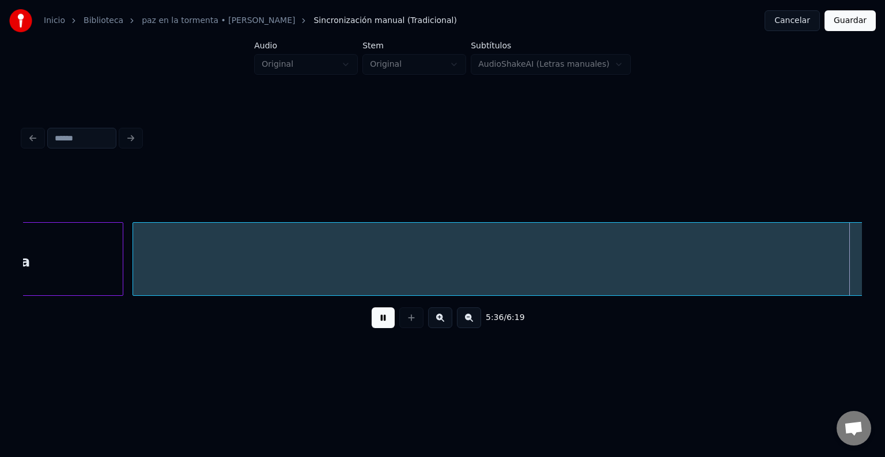
scroll to position [0, 38782]
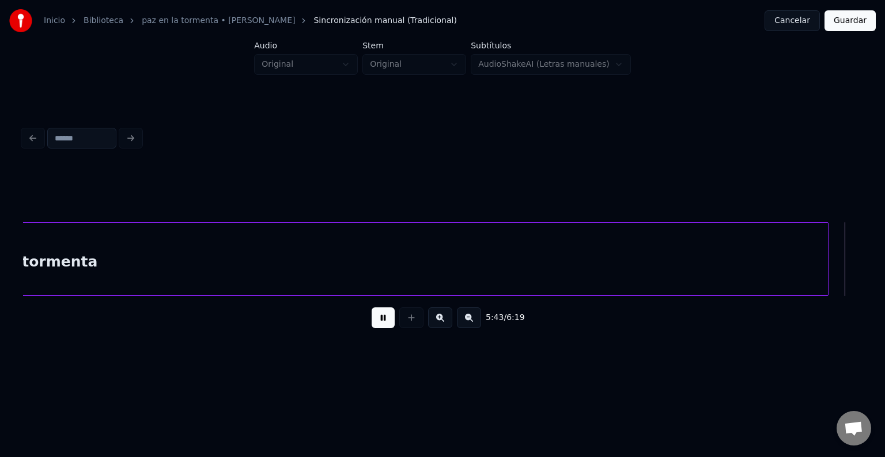
click at [371, 308] on button at bounding box center [382, 318] width 23 height 21
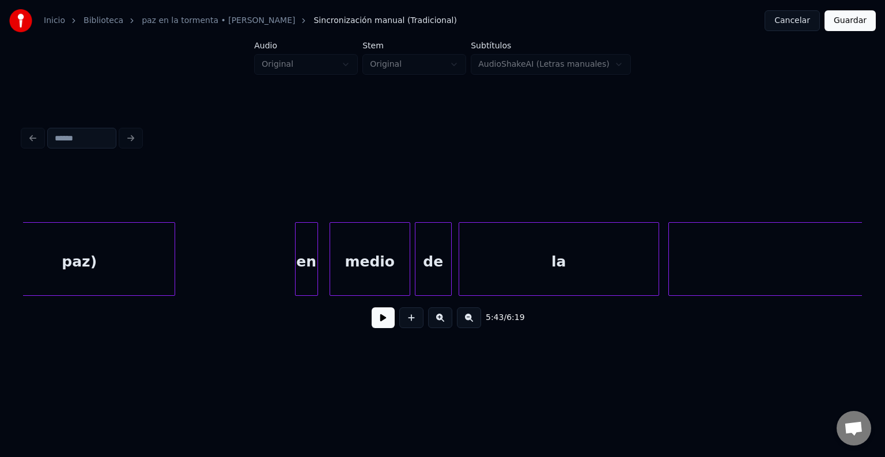
scroll to position [0, 37234]
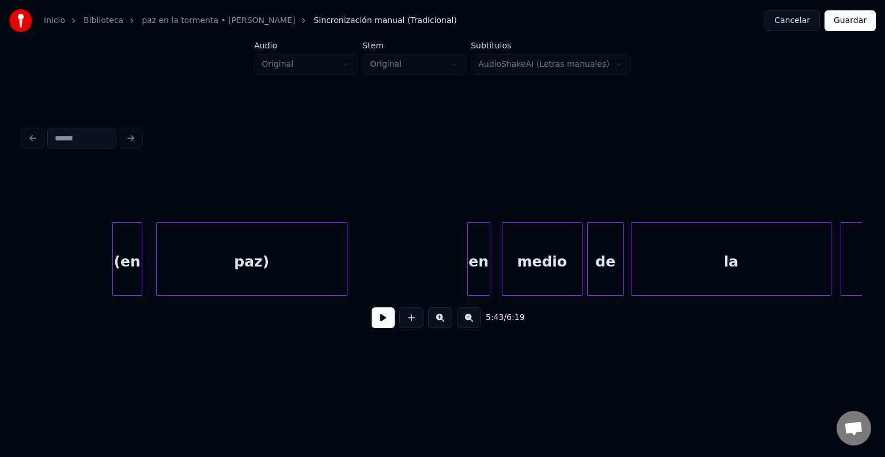
click at [721, 265] on div "la" at bounding box center [730, 262] width 199 height 78
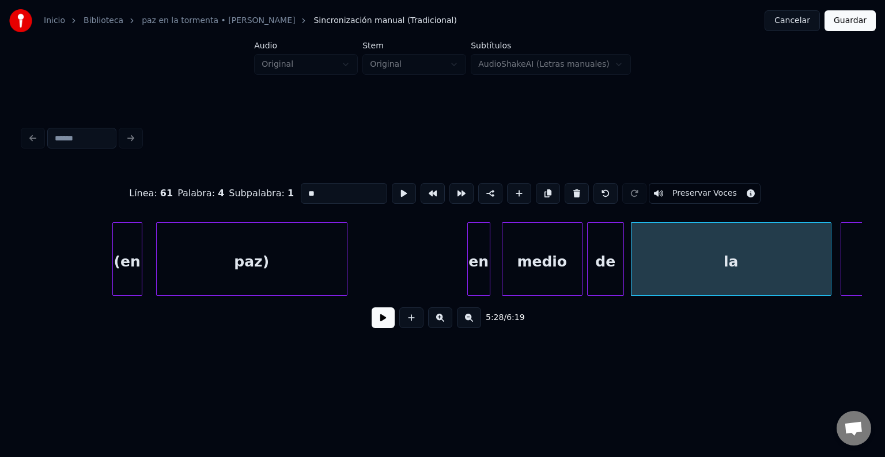
click at [371, 308] on button at bounding box center [382, 318] width 23 height 21
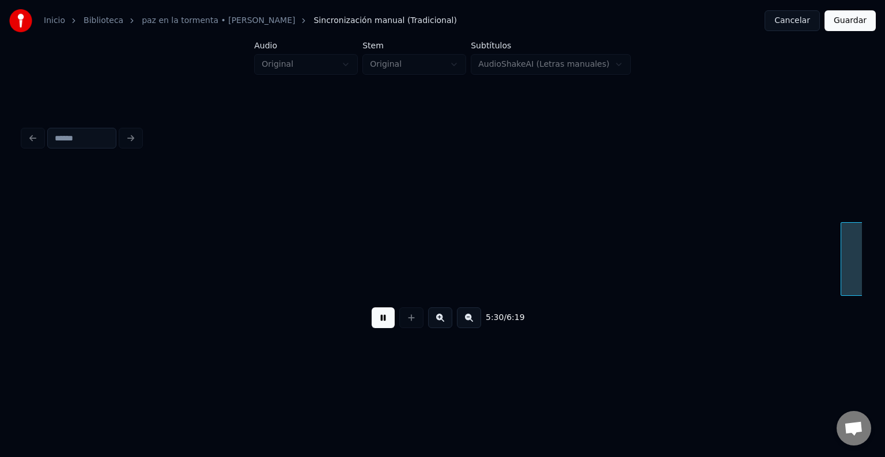
scroll to position [0, 38073]
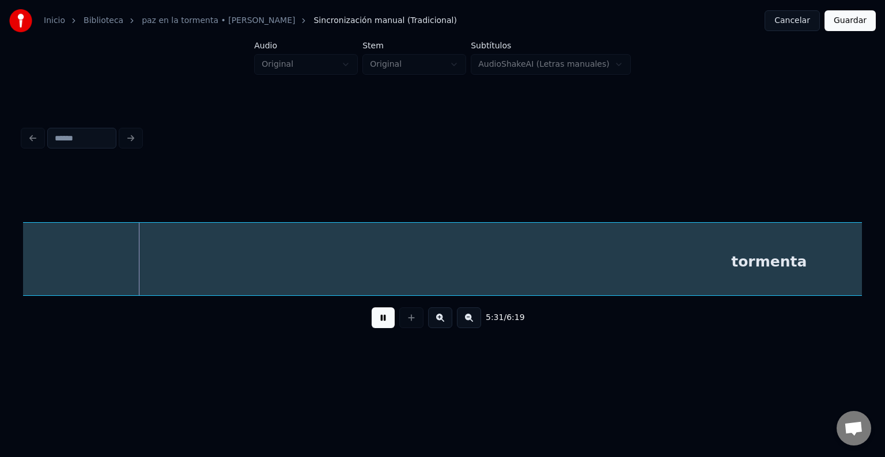
click at [371, 308] on button at bounding box center [382, 318] width 23 height 21
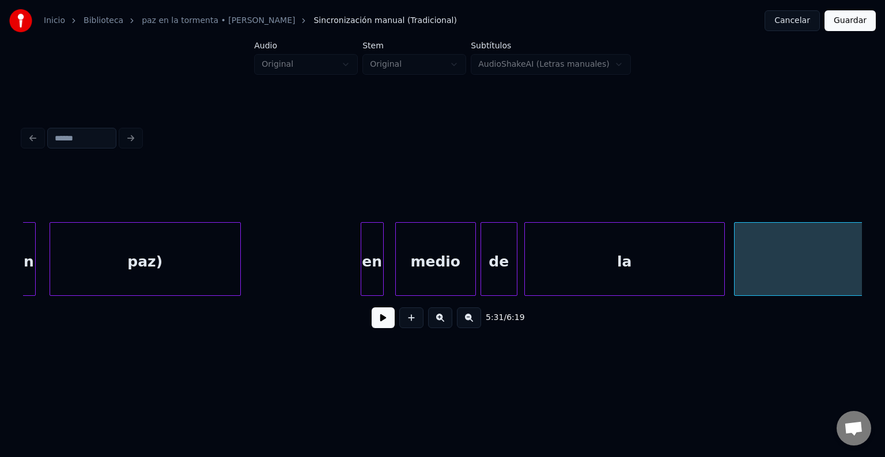
click at [605, 260] on div "la" at bounding box center [624, 262] width 199 height 78
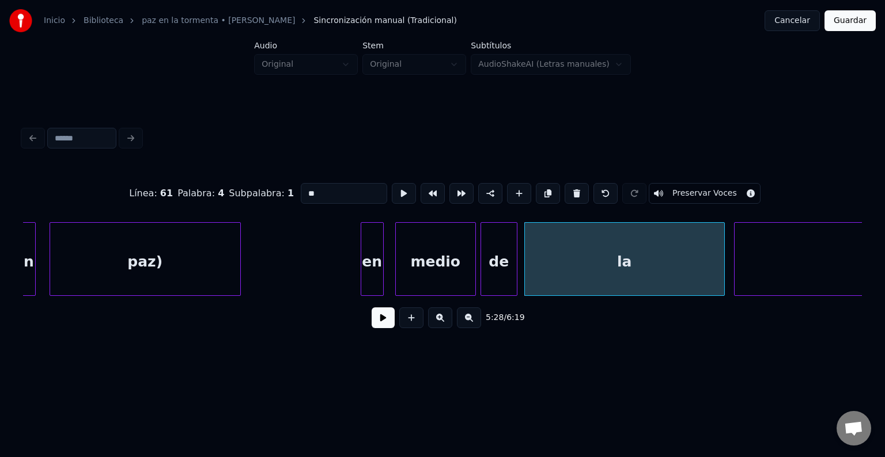
click at [371, 308] on button at bounding box center [382, 318] width 23 height 21
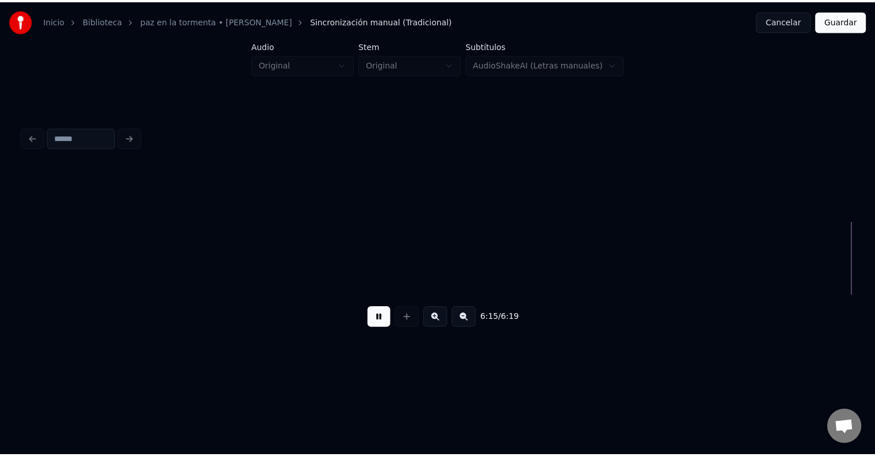
scroll to position [0, 42890]
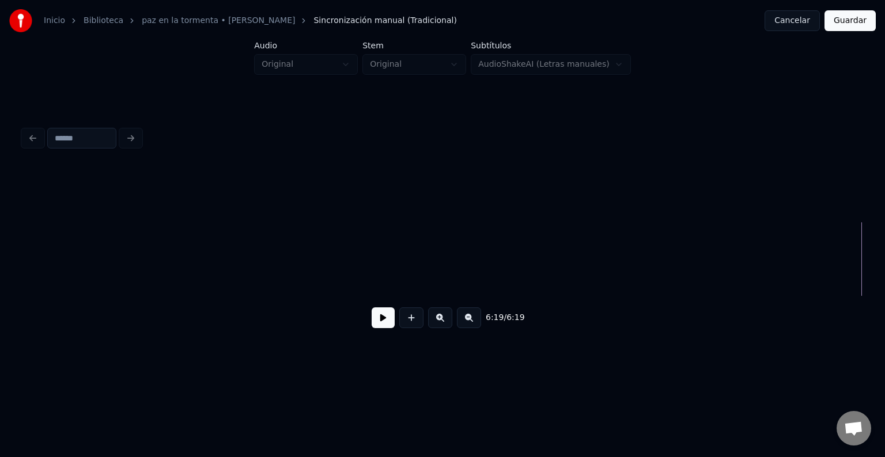
click at [851, 22] on button "Guardar" at bounding box center [849, 20] width 51 height 21
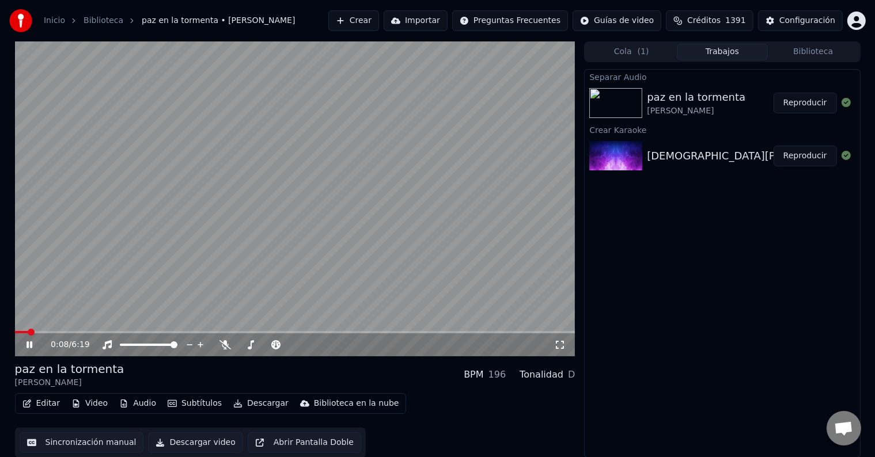
click at [29, 341] on icon at bounding box center [37, 344] width 27 height 9
click at [15, 332] on span at bounding box center [18, 332] width 7 height 7
click at [28, 341] on icon at bounding box center [37, 344] width 27 height 9
click at [26, 340] on div "3:36 / 6:19" at bounding box center [295, 345] width 551 height 12
click at [18, 332] on span at bounding box center [176, 332] width 322 height 2
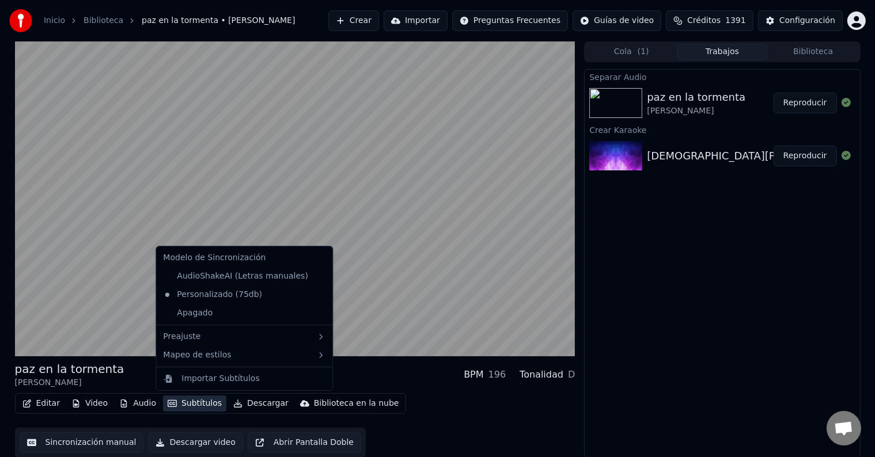
click at [183, 401] on button "Subtítulos" at bounding box center [194, 404] width 63 height 16
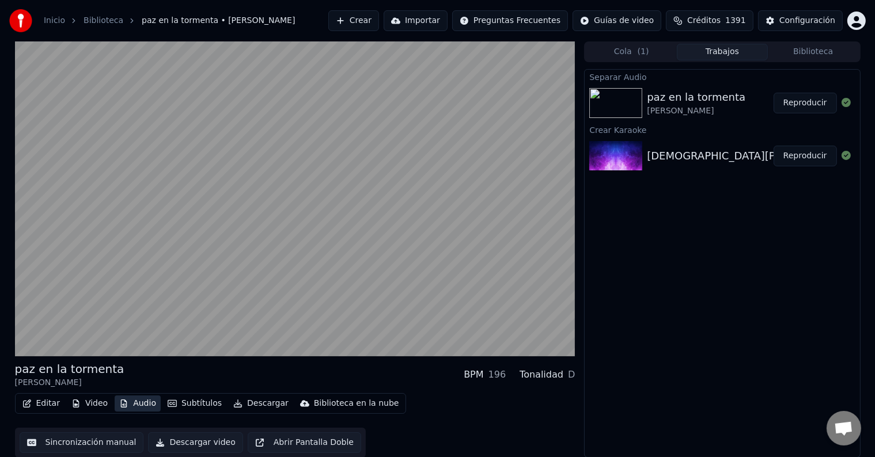
click at [141, 403] on button "Audio" at bounding box center [138, 404] width 46 height 16
click at [138, 403] on button "Audio" at bounding box center [138, 404] width 46 height 16
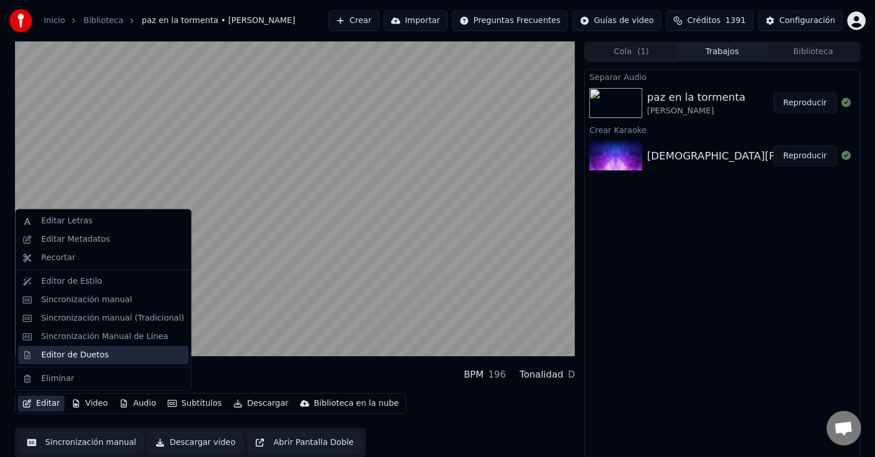
click at [68, 356] on div "Editor de Duetos" at bounding box center [74, 356] width 67 height 12
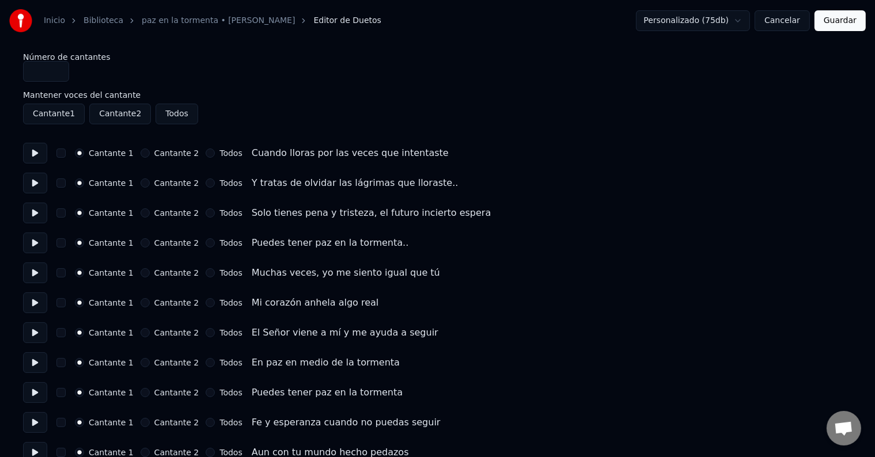
click at [35, 155] on button at bounding box center [35, 153] width 24 height 21
click at [35, 184] on button at bounding box center [35, 183] width 24 height 21
click at [35, 214] on button at bounding box center [35, 213] width 24 height 21
click at [38, 244] on button at bounding box center [35, 243] width 24 height 21
click at [34, 270] on button at bounding box center [35, 273] width 24 height 21
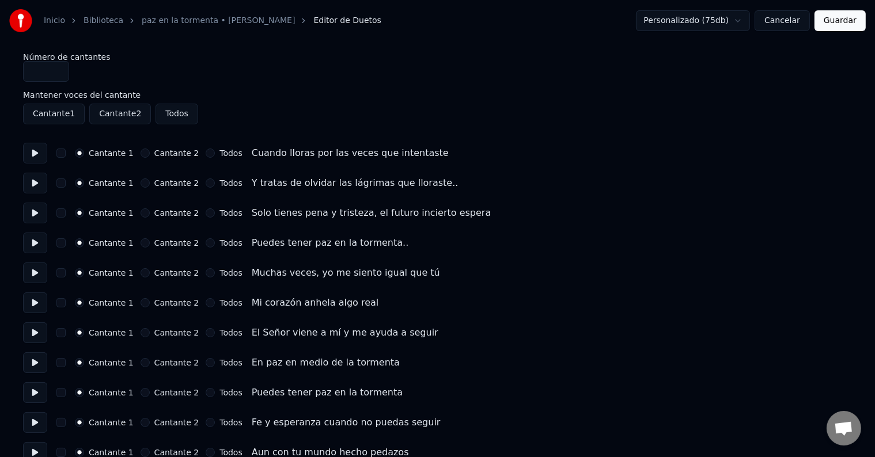
click at [37, 301] on button at bounding box center [35, 303] width 24 height 21
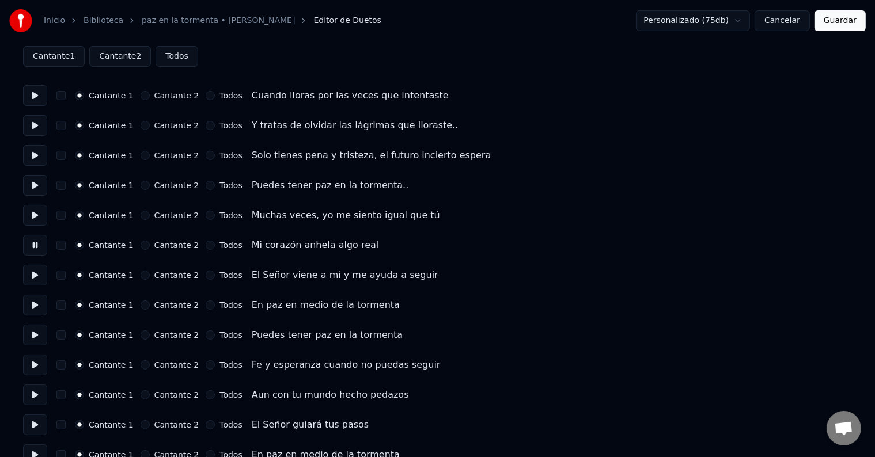
click at [37, 276] on button at bounding box center [35, 275] width 24 height 21
click at [35, 304] on button at bounding box center [35, 305] width 24 height 21
click at [35, 334] on button at bounding box center [35, 335] width 24 height 21
click at [36, 363] on button at bounding box center [35, 365] width 24 height 21
click at [37, 393] on button at bounding box center [35, 395] width 24 height 21
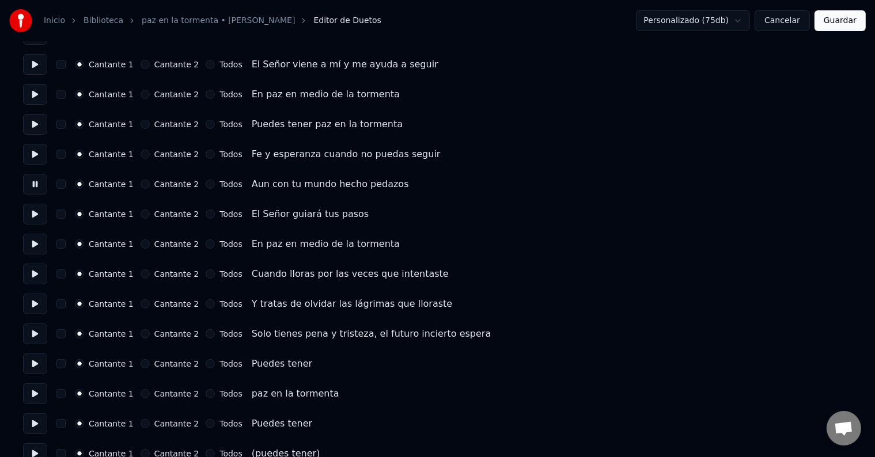
scroll to position [288, 0]
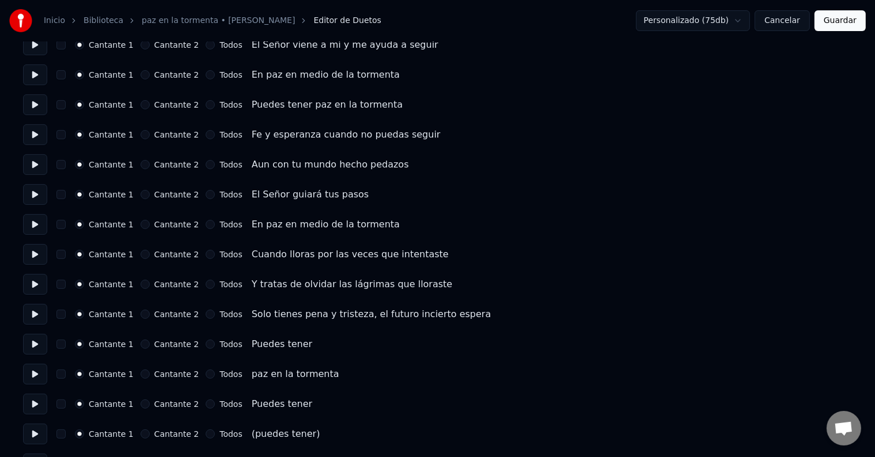
click at [37, 193] on button at bounding box center [35, 194] width 24 height 21
click at [36, 226] on button at bounding box center [35, 224] width 24 height 21
click at [36, 251] on button at bounding box center [35, 254] width 24 height 21
click at [33, 283] on button at bounding box center [35, 284] width 24 height 21
click at [35, 313] on button at bounding box center [35, 314] width 24 height 21
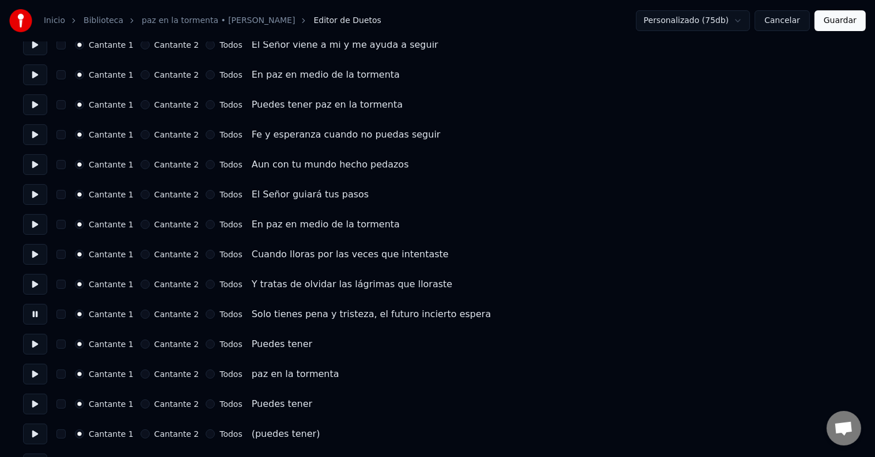
click at [36, 341] on button at bounding box center [35, 344] width 24 height 21
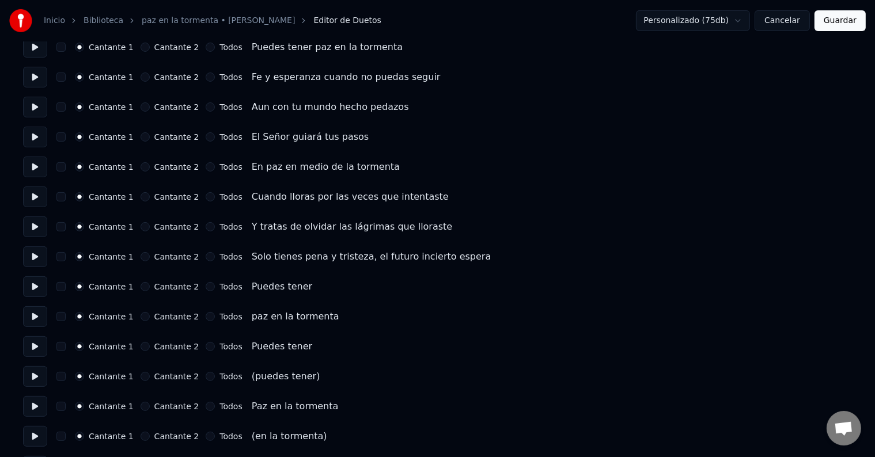
click at [33, 314] on button at bounding box center [35, 316] width 24 height 21
click at [37, 283] on button at bounding box center [35, 286] width 24 height 21
click at [35, 314] on button at bounding box center [35, 316] width 24 height 21
click at [35, 346] on button at bounding box center [35, 346] width 24 height 21
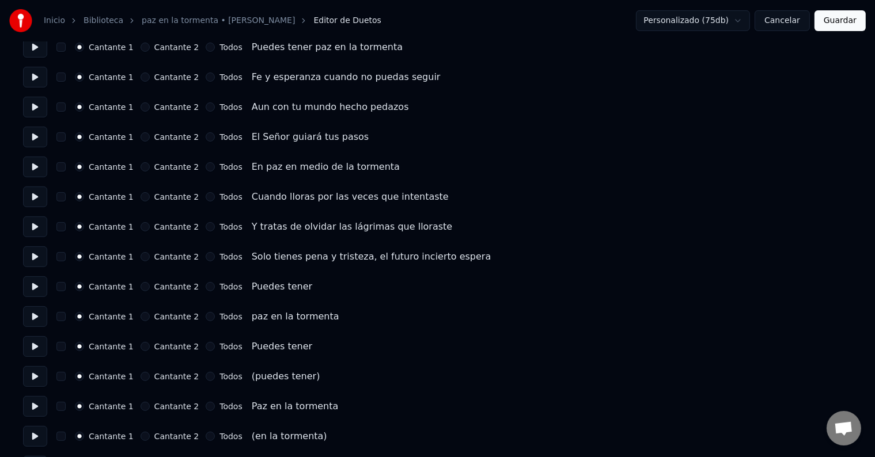
click at [143, 378] on button "Cantante 2" at bounding box center [145, 376] width 9 height 9
click at [66, 375] on button "button" at bounding box center [60, 376] width 9 height 9
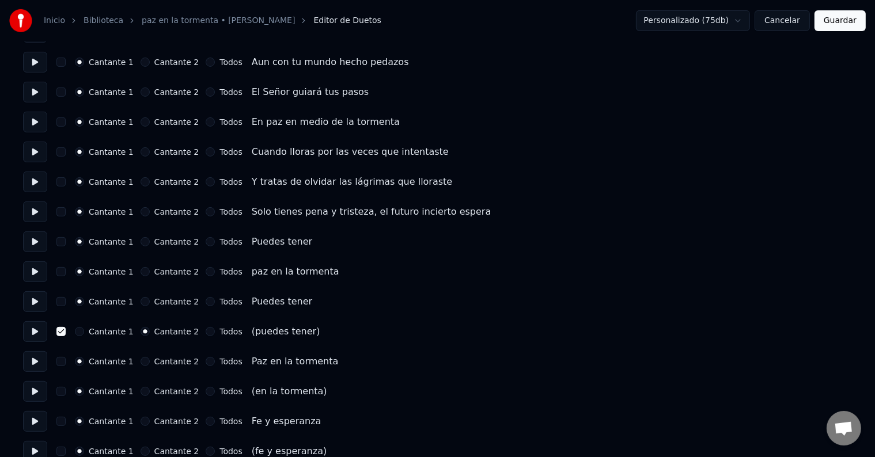
scroll to position [403, 0]
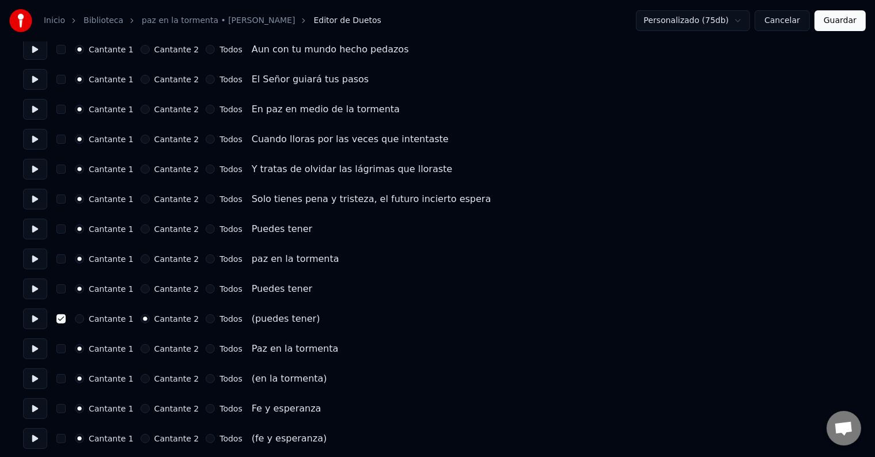
click at [36, 316] on button at bounding box center [35, 319] width 24 height 21
click at [37, 350] on button at bounding box center [35, 349] width 24 height 21
click at [64, 378] on button "button" at bounding box center [60, 378] width 9 height 9
click at [143, 377] on button "Cantante 2" at bounding box center [145, 378] width 9 height 9
click at [35, 378] on button at bounding box center [35, 379] width 24 height 21
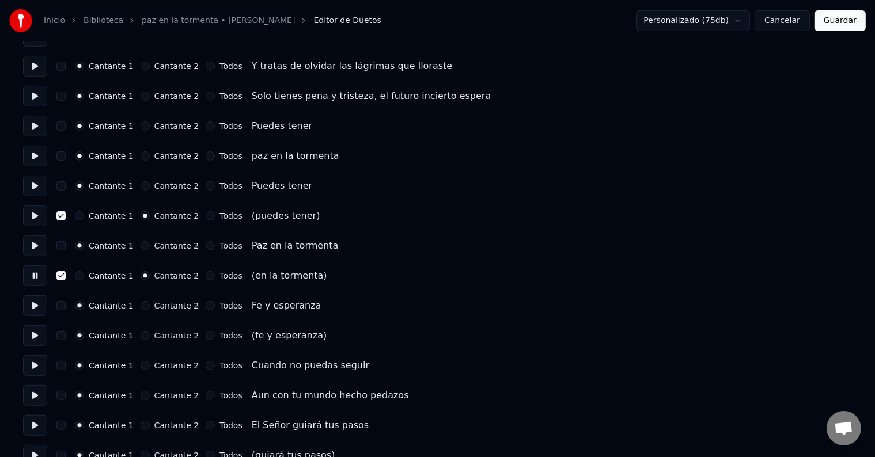
scroll to position [518, 0]
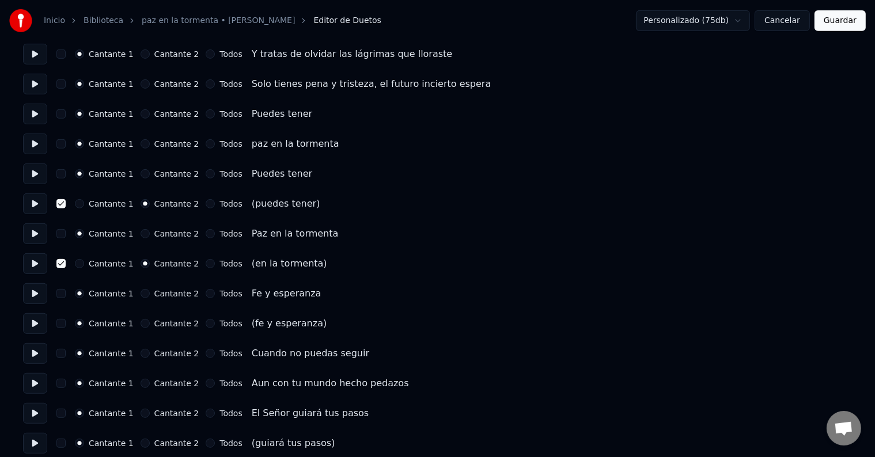
click at [37, 293] on button at bounding box center [35, 293] width 24 height 21
click at [66, 323] on button "button" at bounding box center [60, 323] width 9 height 9
click at [147, 325] on button "Cantante 2" at bounding box center [145, 323] width 9 height 9
click at [41, 352] on button at bounding box center [35, 353] width 24 height 21
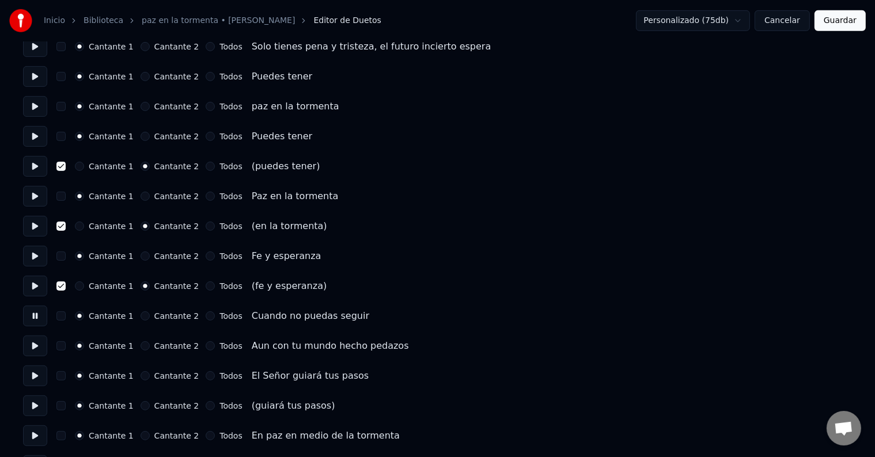
scroll to position [576, 0]
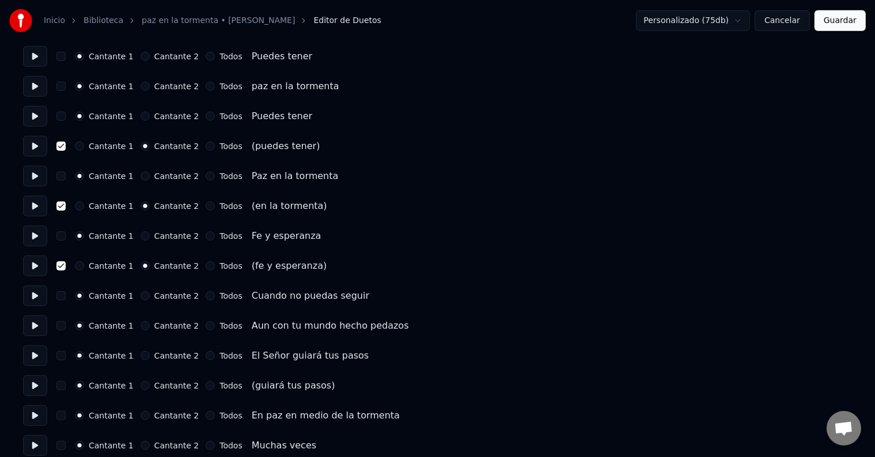
click at [39, 324] on button at bounding box center [35, 326] width 24 height 21
click at [64, 386] on button "button" at bounding box center [60, 385] width 9 height 9
click at [144, 388] on button "Cantante 2" at bounding box center [145, 385] width 9 height 9
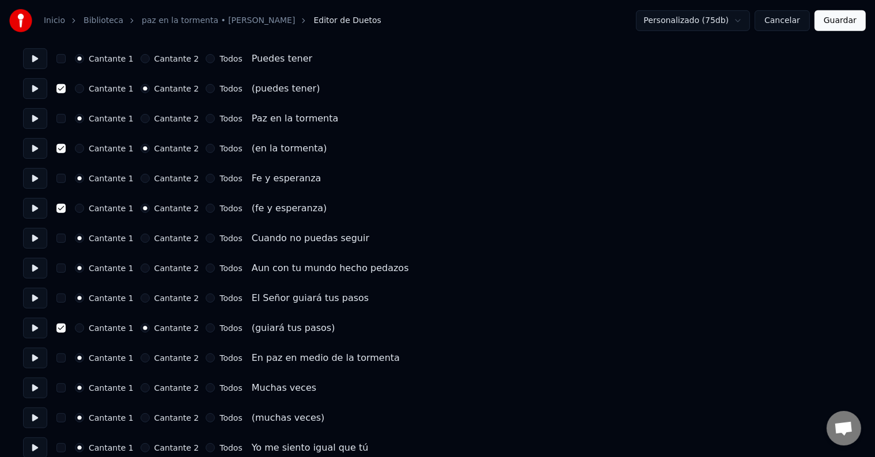
click at [143, 418] on button "Cantante 2" at bounding box center [145, 417] width 9 height 9
click at [64, 417] on button "button" at bounding box center [60, 417] width 9 height 9
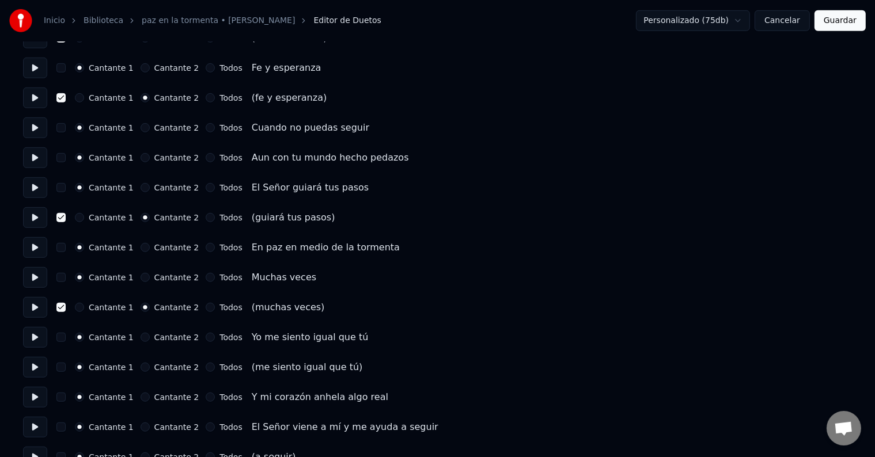
scroll to position [806, 0]
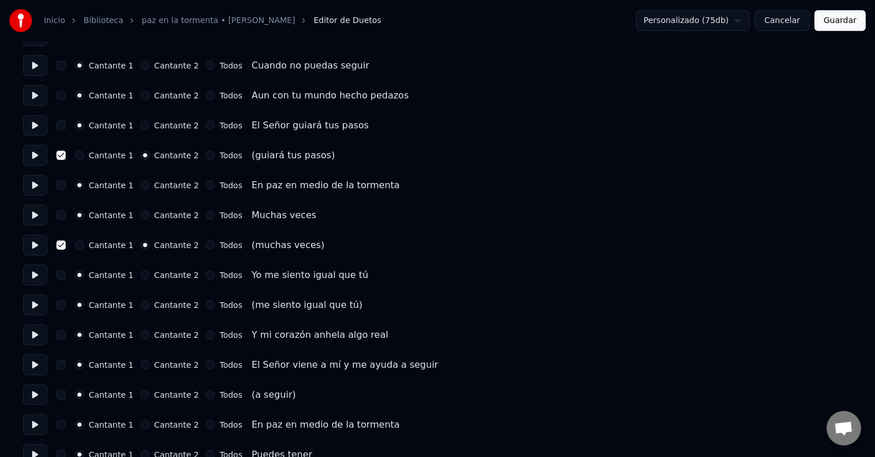
click at [145, 303] on button "Cantante 2" at bounding box center [145, 305] width 9 height 9
click at [64, 305] on button "button" at bounding box center [60, 305] width 9 height 9
click at [143, 394] on button "Cantante 2" at bounding box center [145, 394] width 9 height 9
click at [66, 394] on button "button" at bounding box center [60, 394] width 9 height 9
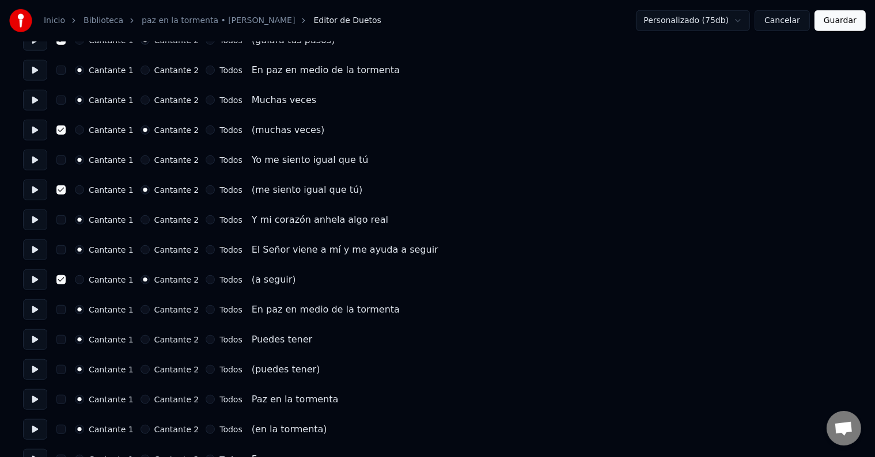
scroll to position [979, 0]
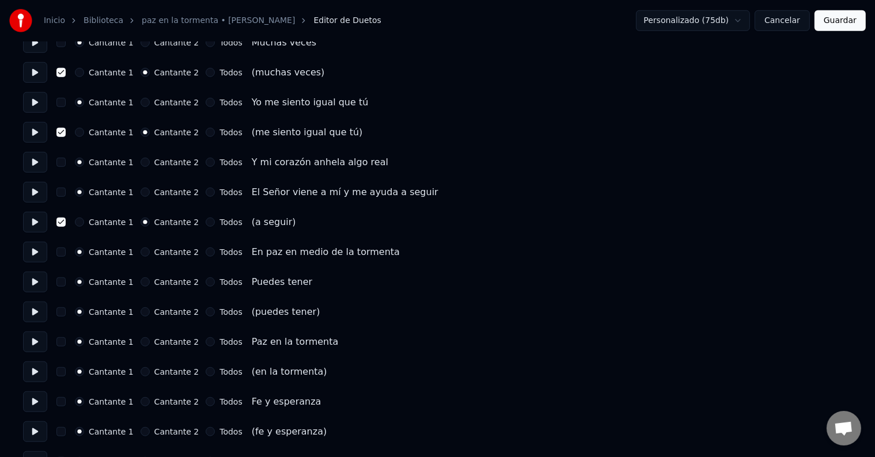
click at [141, 309] on button "Cantante 2" at bounding box center [145, 312] width 9 height 9
click at [65, 311] on button "button" at bounding box center [60, 312] width 9 height 9
click at [145, 371] on button "Cantante 2" at bounding box center [145, 371] width 9 height 9
click at [66, 371] on button "button" at bounding box center [60, 371] width 9 height 9
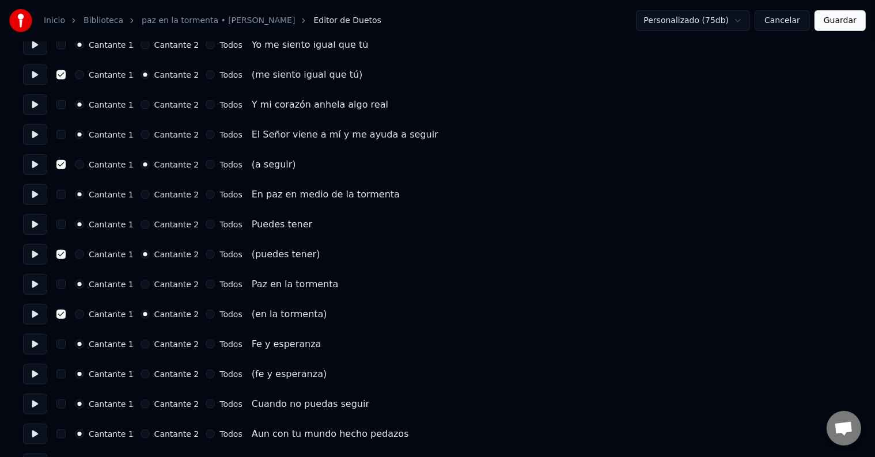
click at [206, 377] on button "Todos" at bounding box center [210, 374] width 9 height 9
click at [64, 374] on button "button" at bounding box center [60, 374] width 9 height 9
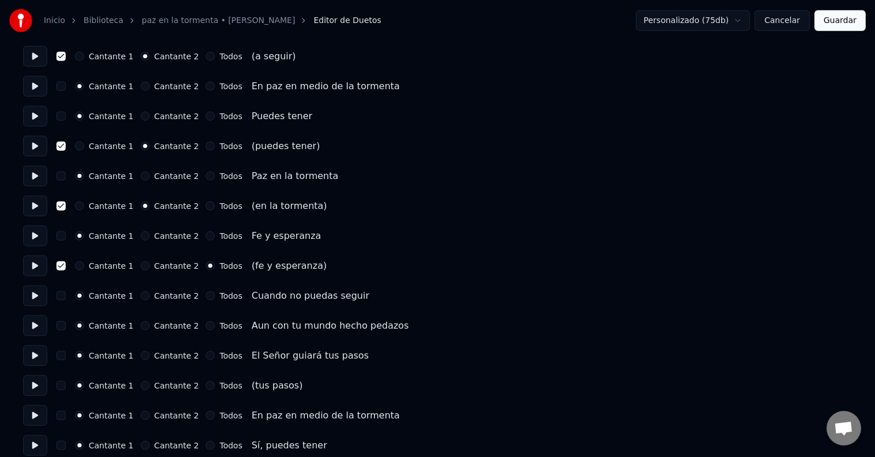
scroll to position [1152, 0]
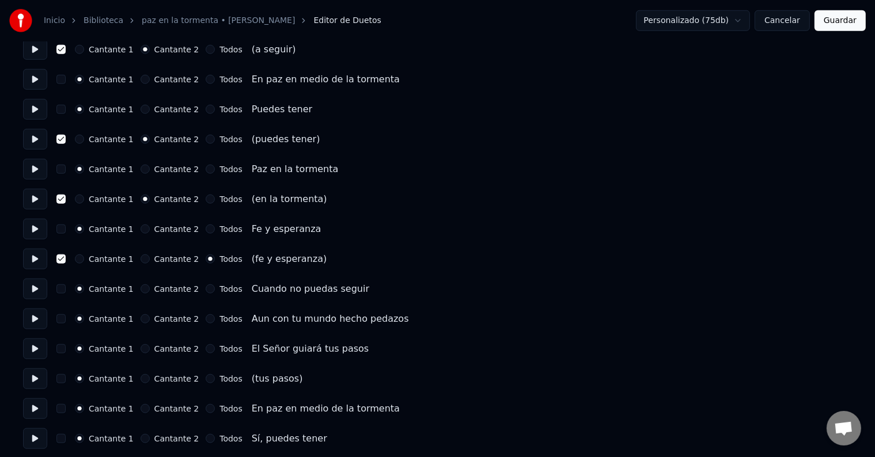
click at [206, 378] on button "Todos" at bounding box center [210, 378] width 9 height 9
click at [66, 377] on button "button" at bounding box center [60, 378] width 9 height 9
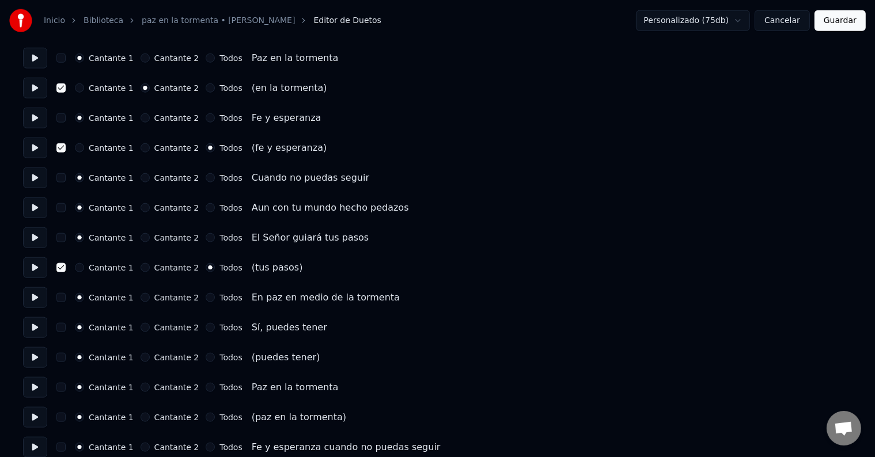
scroll to position [1267, 0]
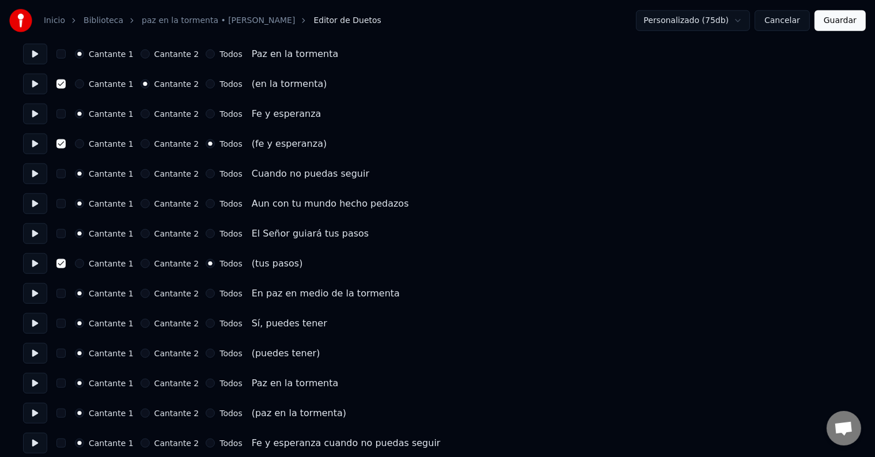
click at [206, 355] on button "Todos" at bounding box center [210, 353] width 9 height 9
click at [66, 350] on button "button" at bounding box center [60, 353] width 9 height 9
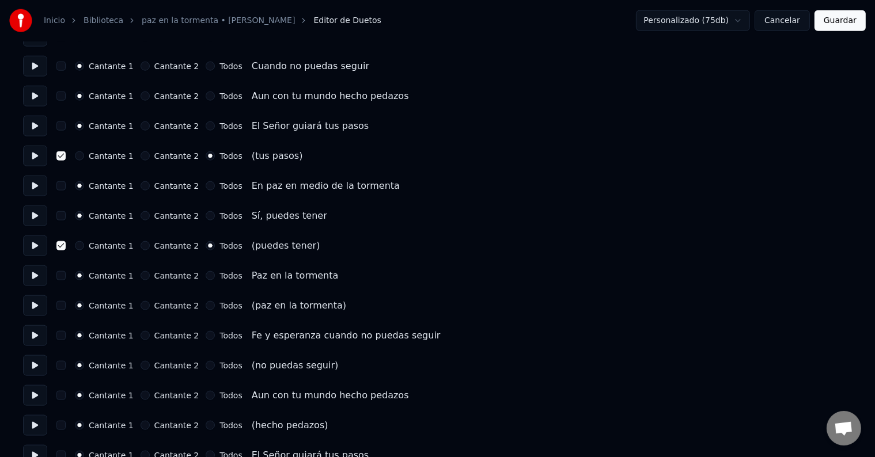
scroll to position [1382, 0]
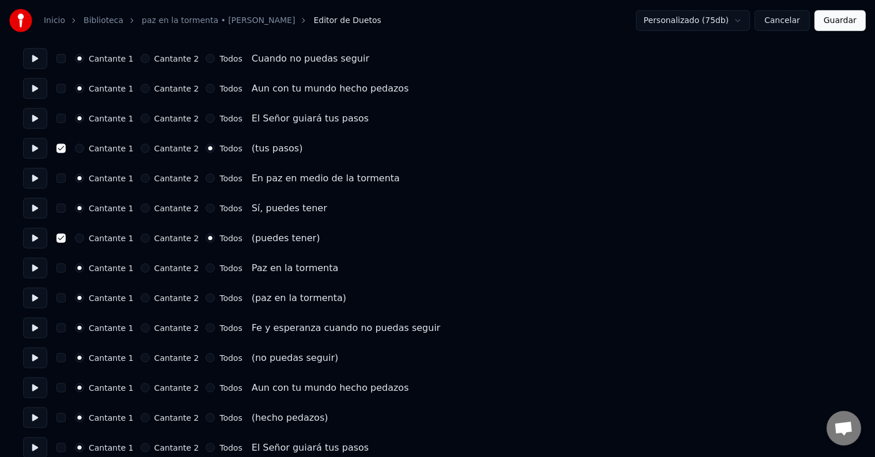
click at [206, 298] on button "Todos" at bounding box center [210, 298] width 9 height 9
click at [65, 300] on button "button" at bounding box center [60, 298] width 9 height 9
click at [206, 359] on button "Todos" at bounding box center [210, 358] width 9 height 9
click at [66, 358] on button "button" at bounding box center [60, 358] width 9 height 9
click at [206, 417] on button "Todos" at bounding box center [210, 417] width 9 height 9
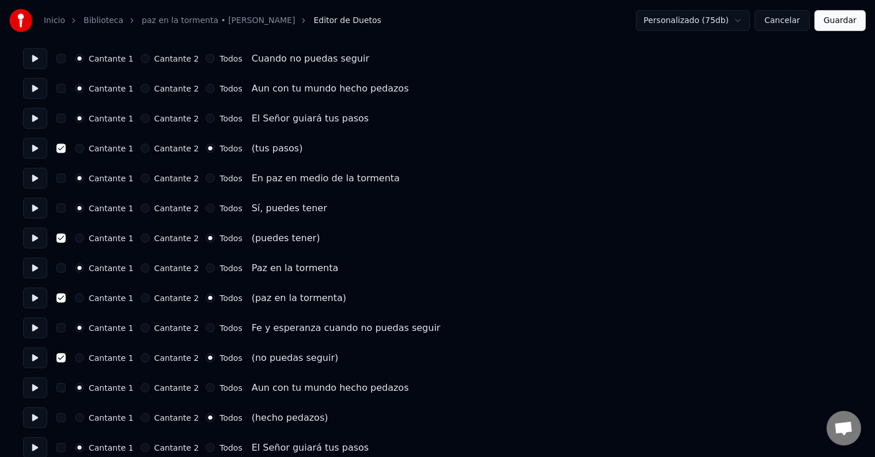
click at [65, 418] on button "button" at bounding box center [60, 417] width 9 height 9
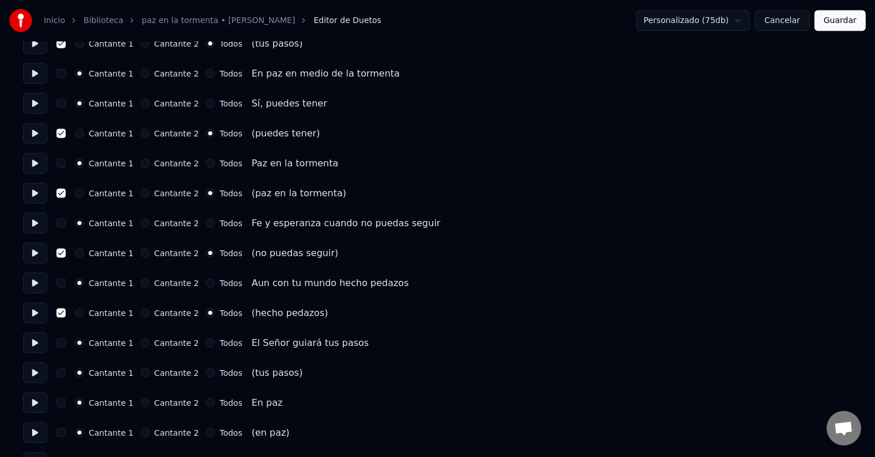
scroll to position [1497, 0]
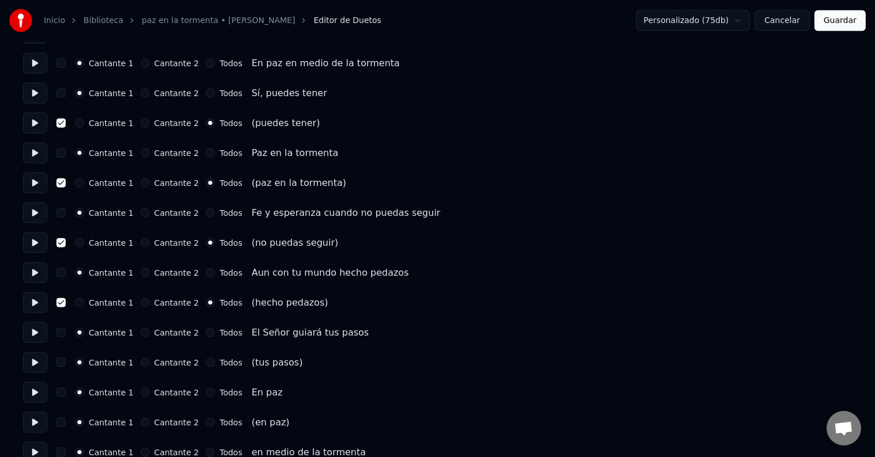
click at [206, 362] on button "Todos" at bounding box center [210, 362] width 9 height 9
click at [66, 362] on button "button" at bounding box center [60, 362] width 9 height 9
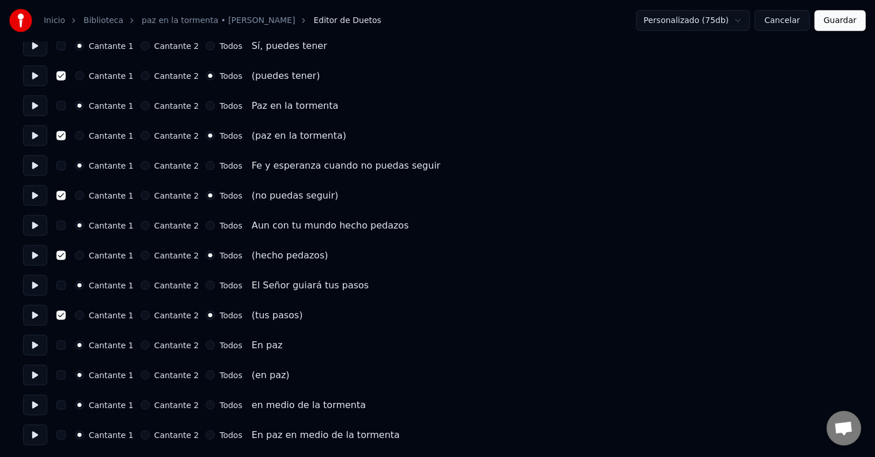
click at [206, 373] on button "Todos" at bounding box center [210, 375] width 9 height 9
click at [66, 376] on button "button" at bounding box center [60, 375] width 9 height 9
click at [841, 21] on button "Guardar" at bounding box center [839, 20] width 51 height 21
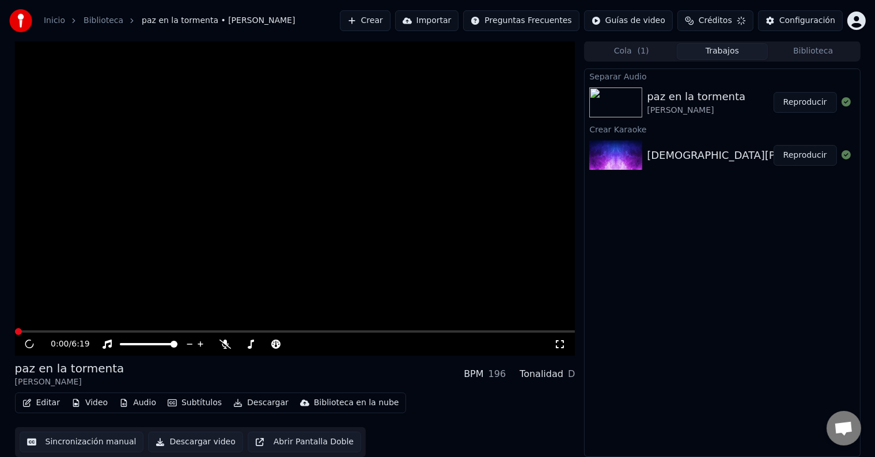
scroll to position [1, 0]
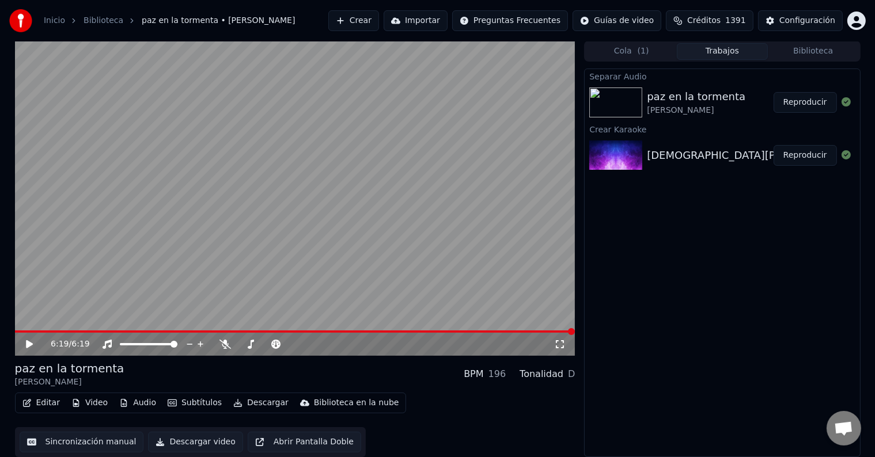
click at [476, 339] on div "6:19 / 6:19" at bounding box center [302, 345] width 503 height 12
drag, startPoint x: 476, startPoint y: 339, endPoint x: 474, endPoint y: 350, distance: 11.1
click at [474, 350] on div "6:19 / 6:19" at bounding box center [295, 344] width 560 height 23
click at [24, 332] on span at bounding box center [295, 332] width 560 height 2
click at [26, 344] on icon at bounding box center [37, 344] width 27 height 9
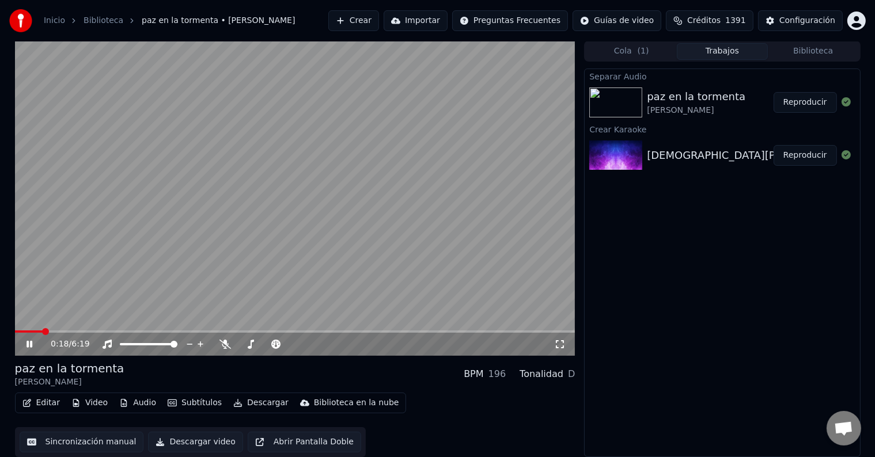
click at [29, 340] on icon at bounding box center [37, 344] width 27 height 9
